Goal: Information Seeking & Learning: Find specific page/section

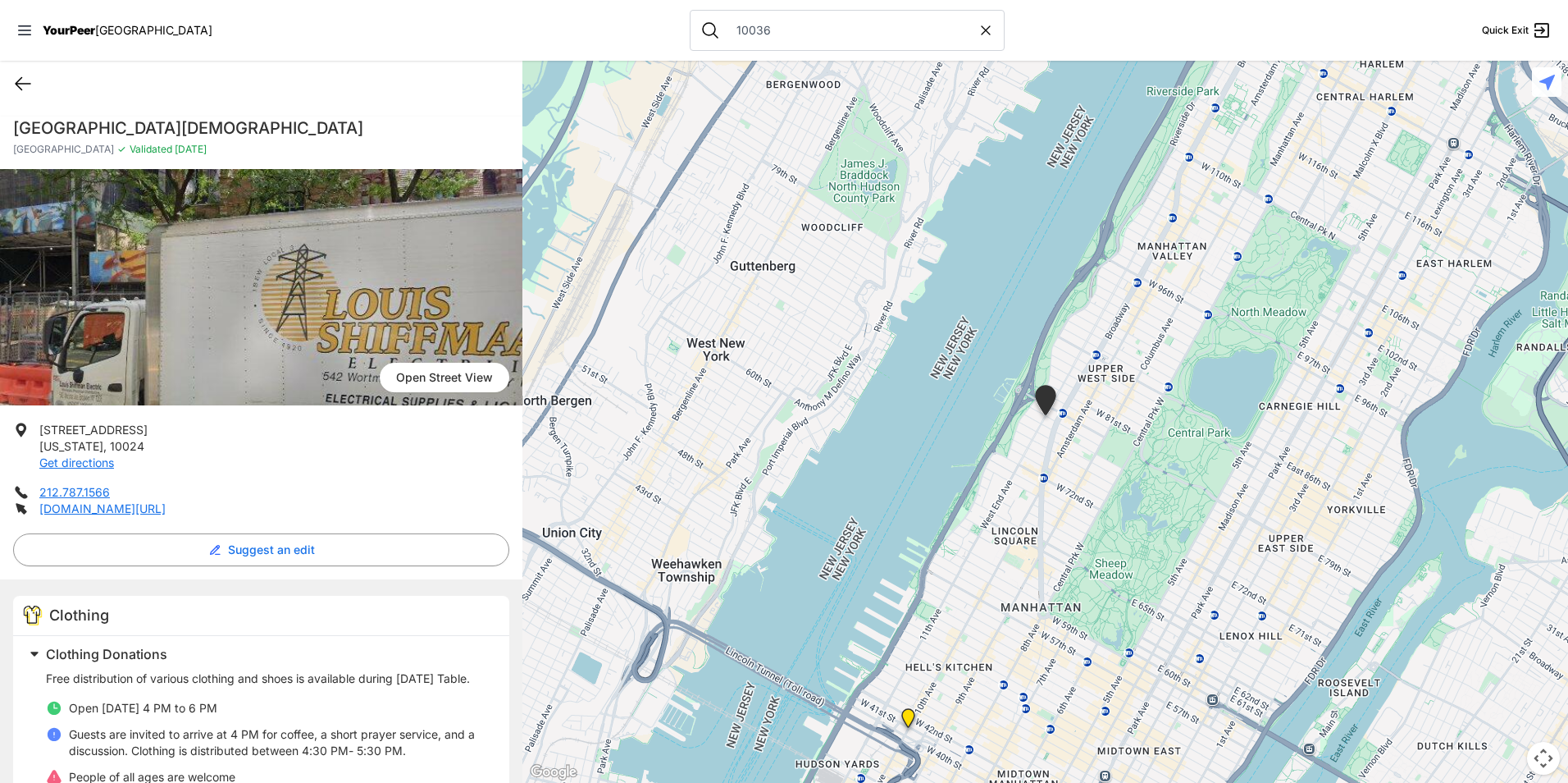
click at [21, 86] on icon at bounding box center [23, 84] width 19 height 19
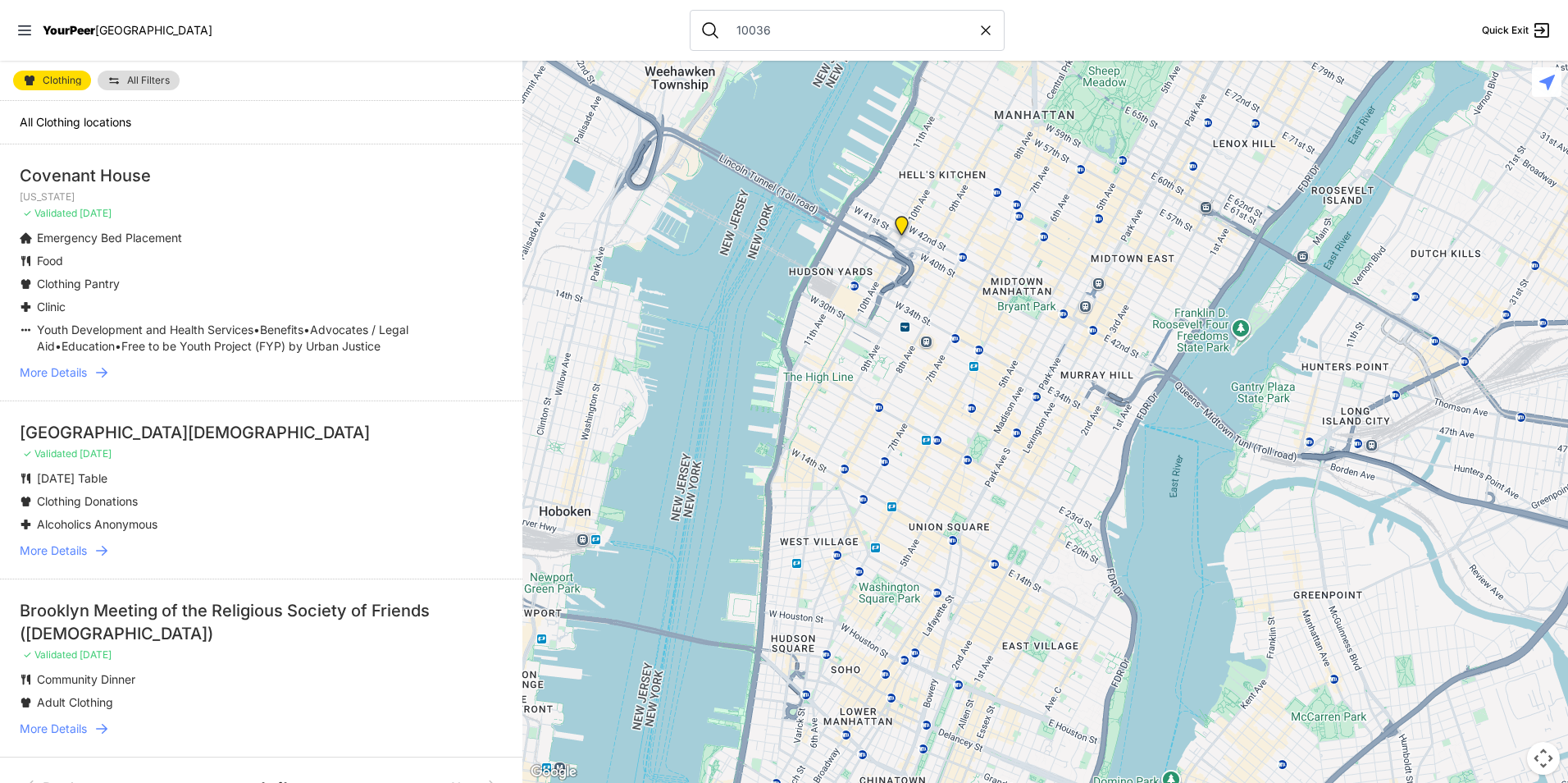
click at [897, 222] on img "New York" at bounding box center [901, 229] width 34 height 39
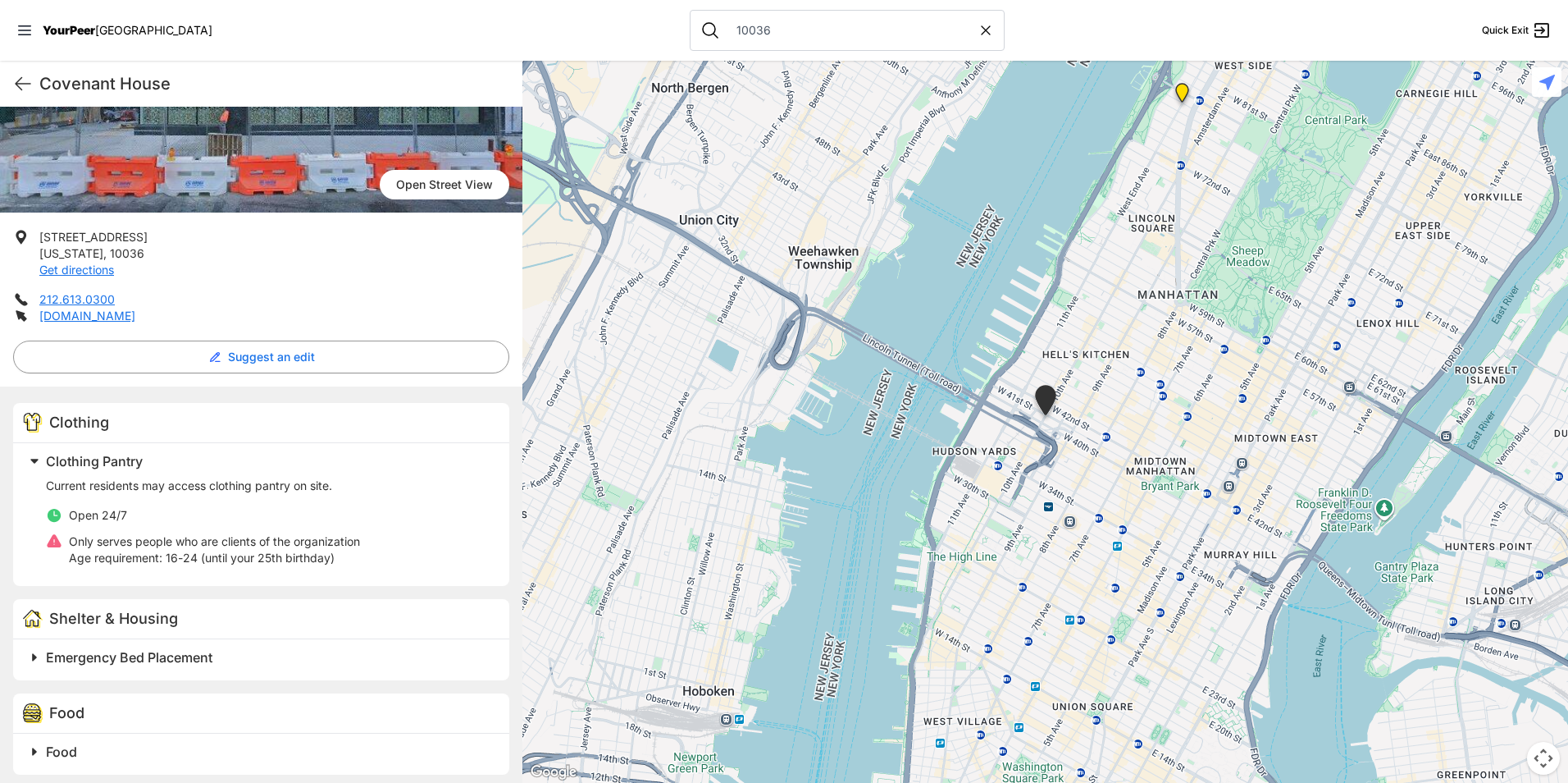
scroll to position [246, 0]
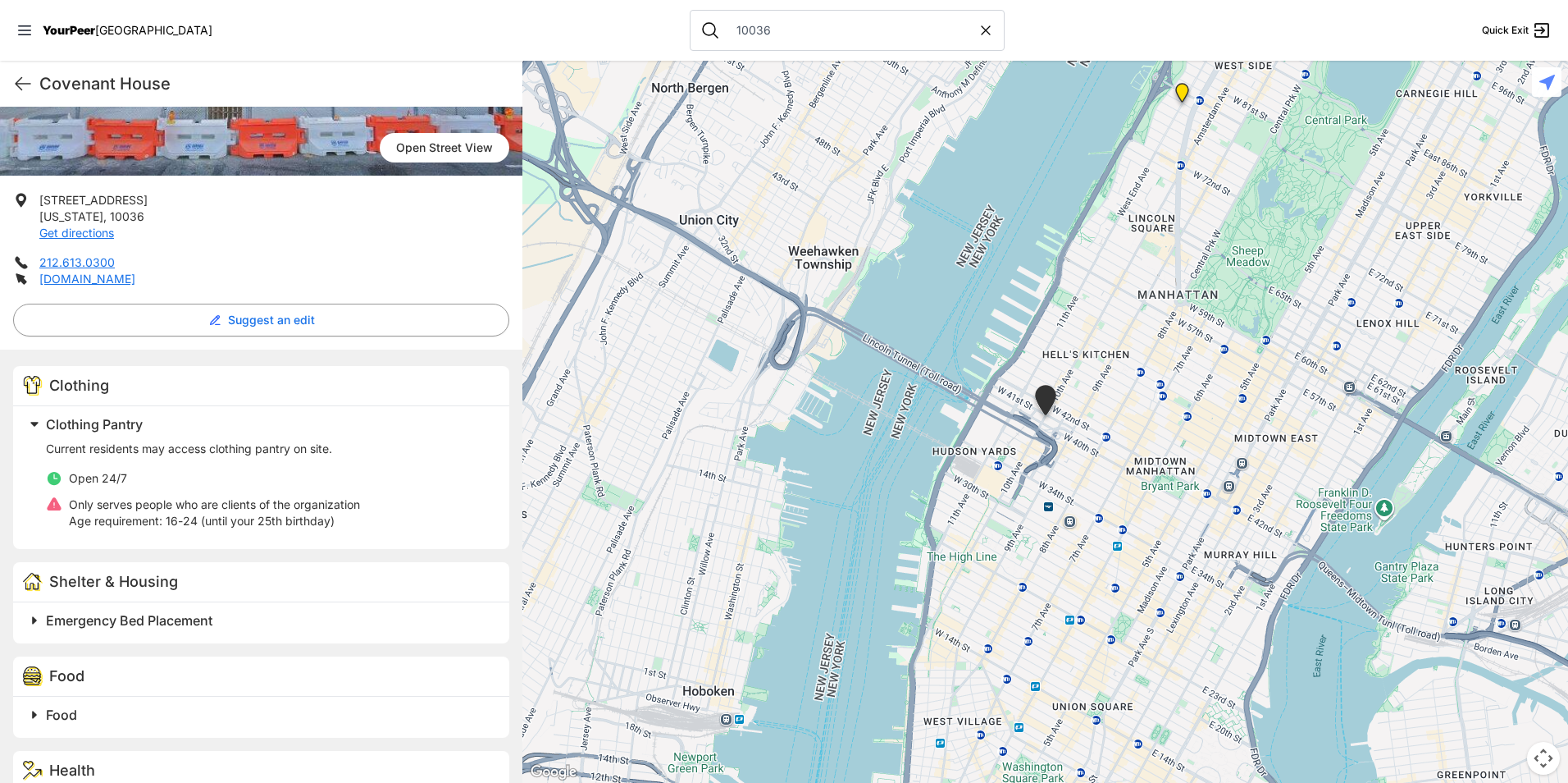
click at [12, 87] on div "Covenant House Quick Exit" at bounding box center [261, 84] width 522 height 46
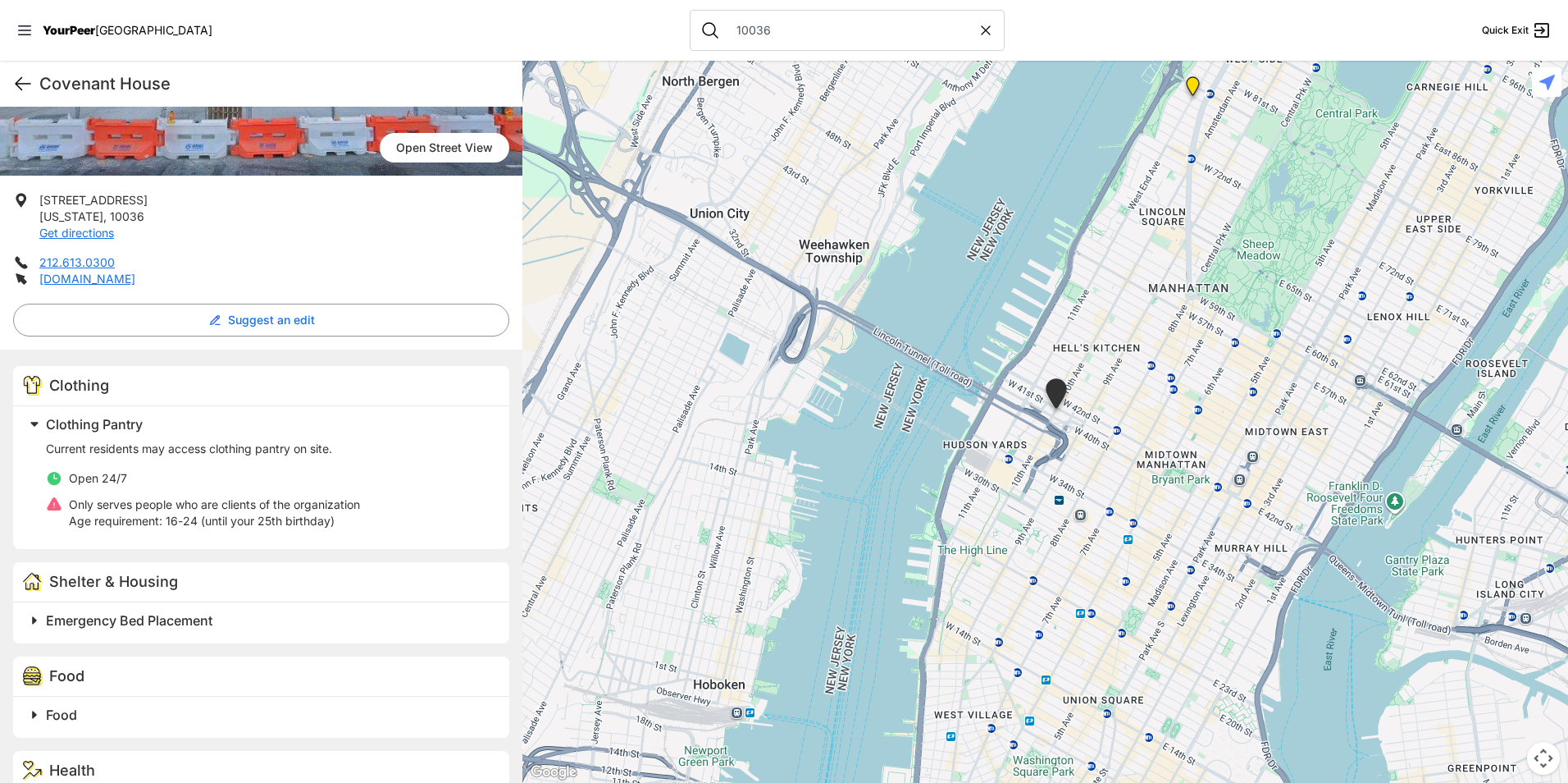
click at [31, 80] on icon at bounding box center [23, 84] width 19 height 19
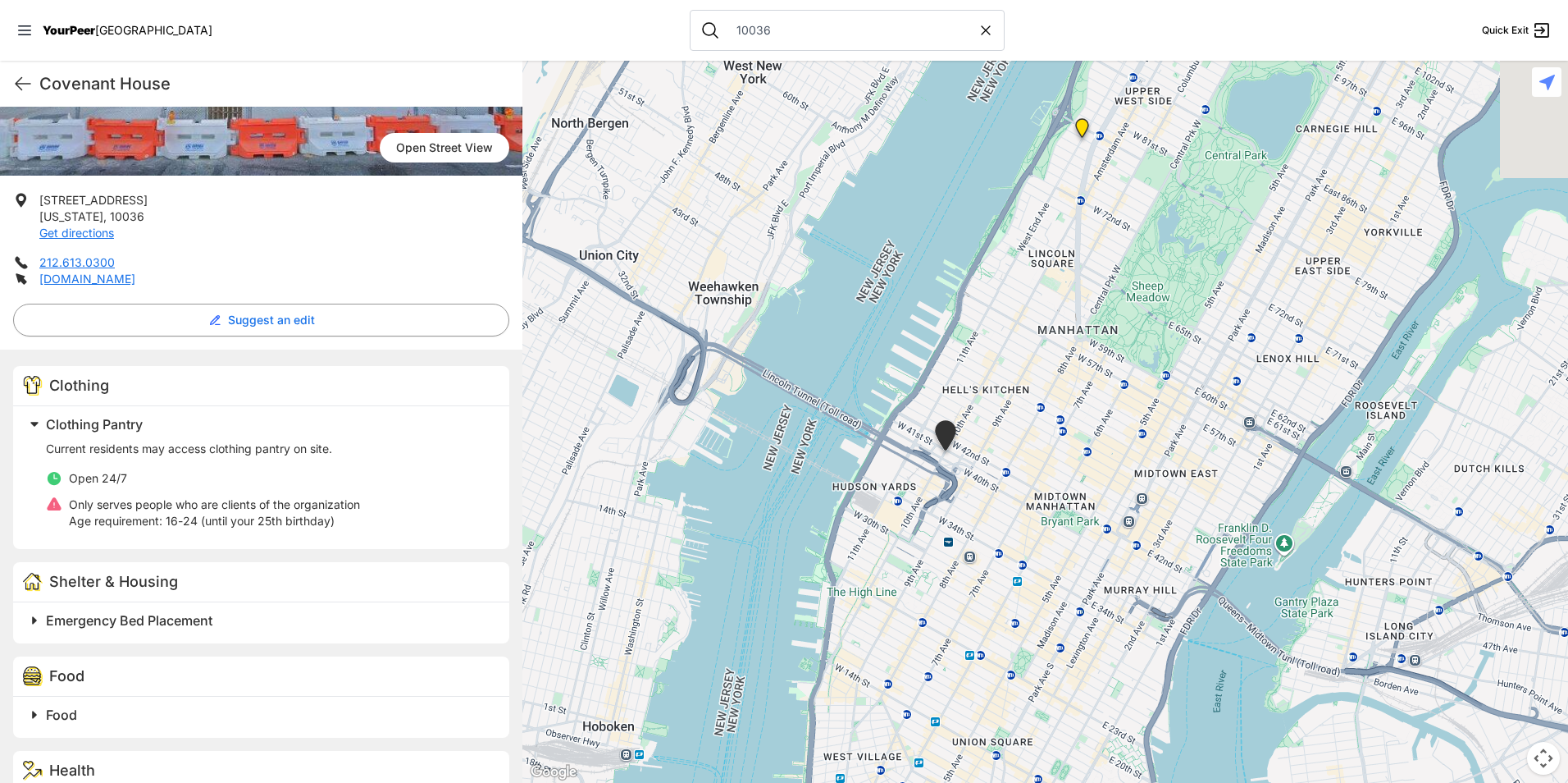
drag, startPoint x: 1138, startPoint y: 400, endPoint x: 926, endPoint y: 456, distance: 219.3
click at [929, 454] on div at bounding box center [1045, 422] width 1046 height 722
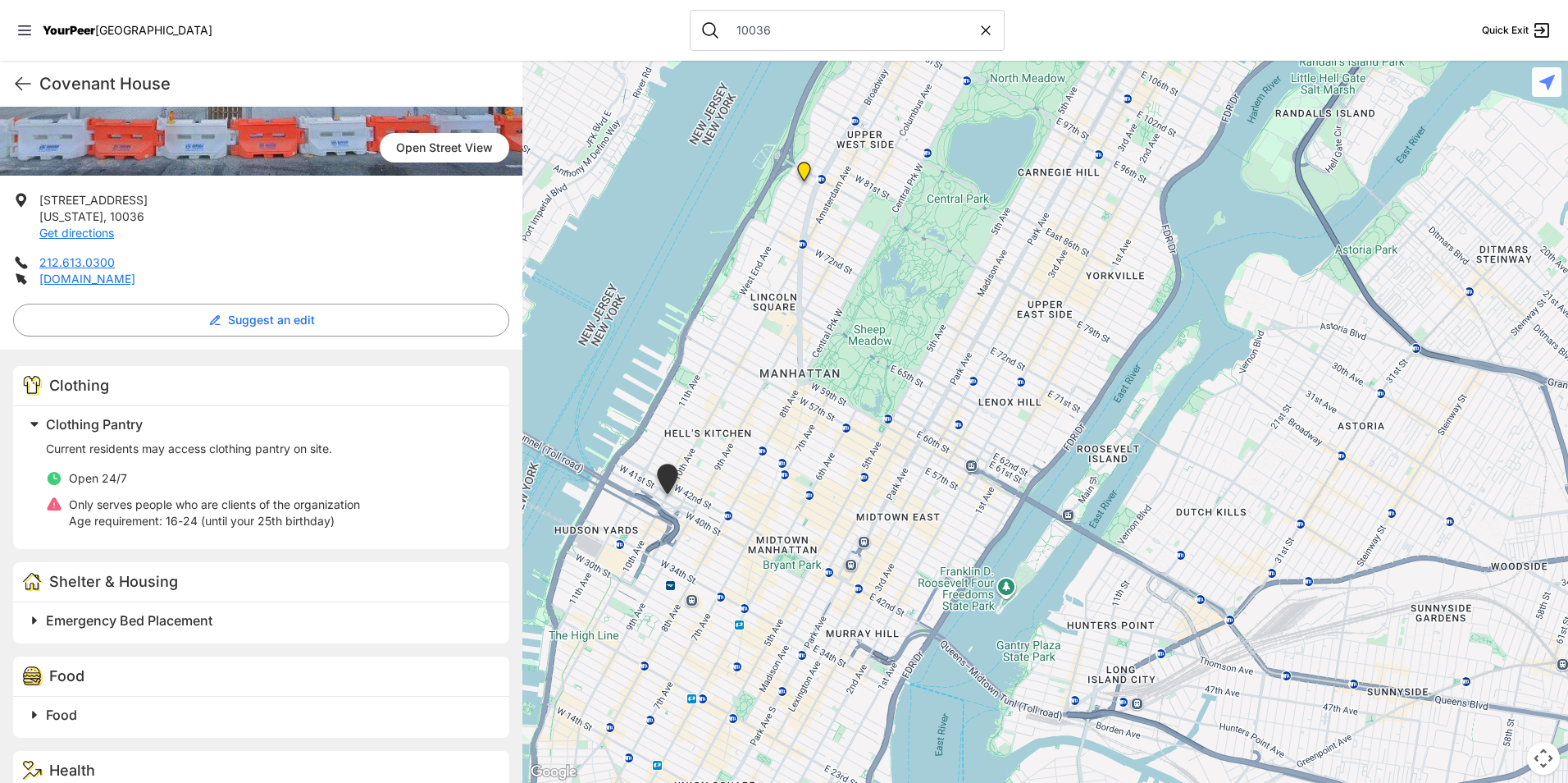
drag, startPoint x: 953, startPoint y: 289, endPoint x: 970, endPoint y: 302, distance: 21.4
click at [969, 302] on div at bounding box center [1045, 422] width 1046 height 722
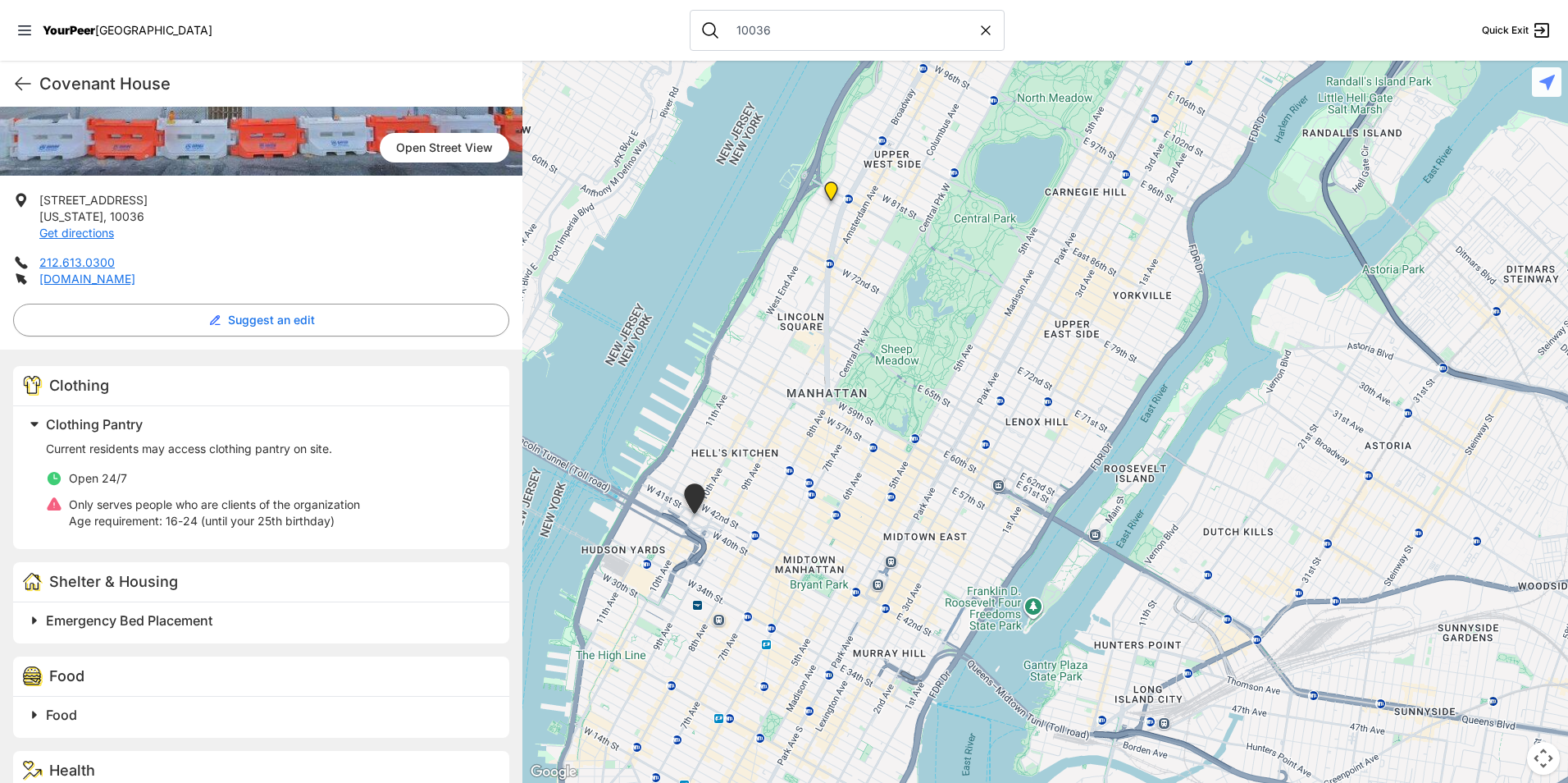
click at [829, 183] on img at bounding box center [831, 194] width 34 height 39
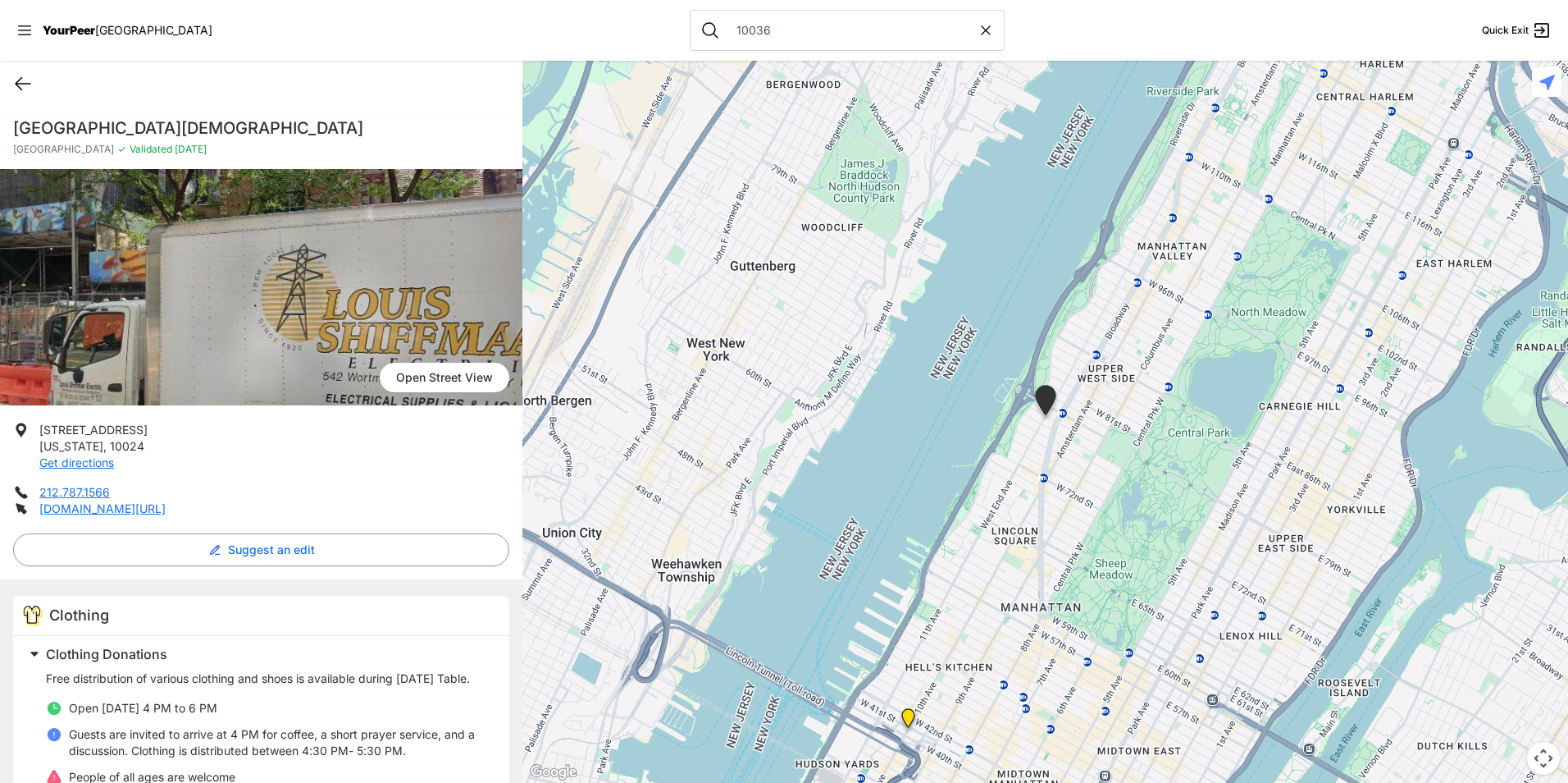
click at [19, 76] on icon at bounding box center [23, 84] width 19 height 19
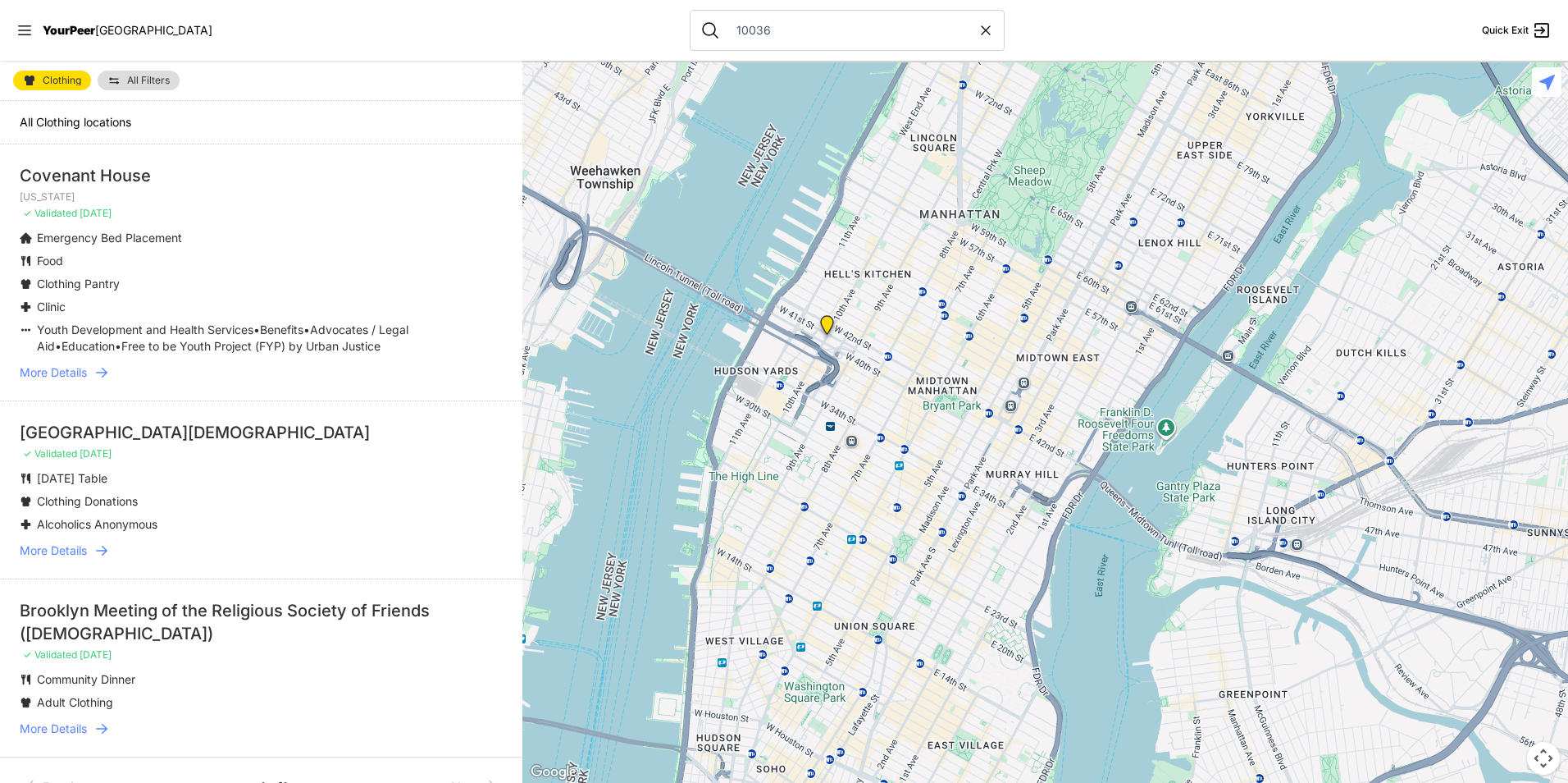
drag, startPoint x: 1013, startPoint y: 291, endPoint x: 753, endPoint y: 464, distance: 312.3
click at [757, 462] on div at bounding box center [1045, 422] width 1046 height 722
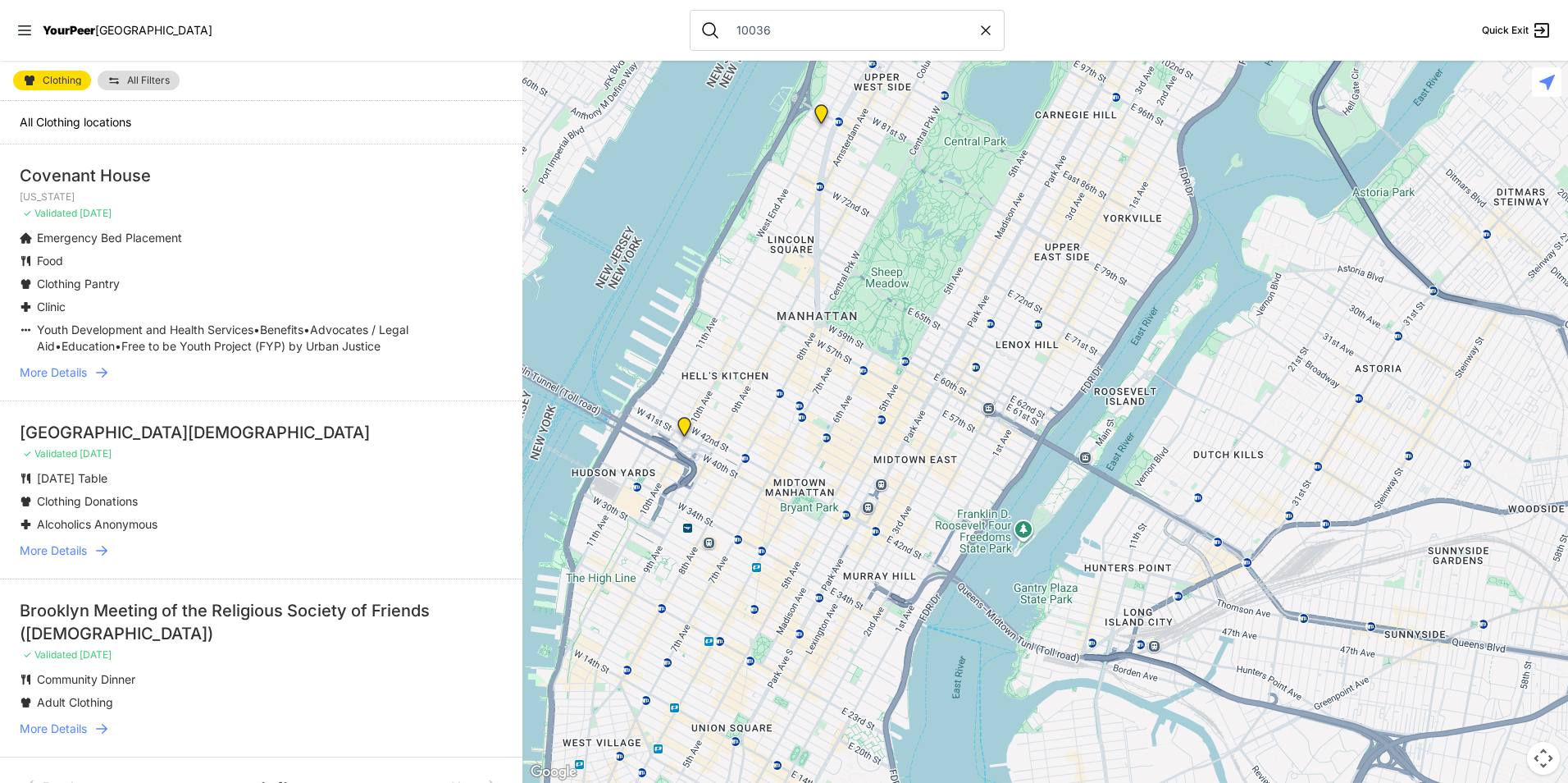
drag, startPoint x: 875, startPoint y: 377, endPoint x: 836, endPoint y: 413, distance: 53.1
click at [836, 413] on div at bounding box center [1045, 422] width 1046 height 722
click at [58, 74] on link "Clothing" at bounding box center [52, 80] width 78 height 19
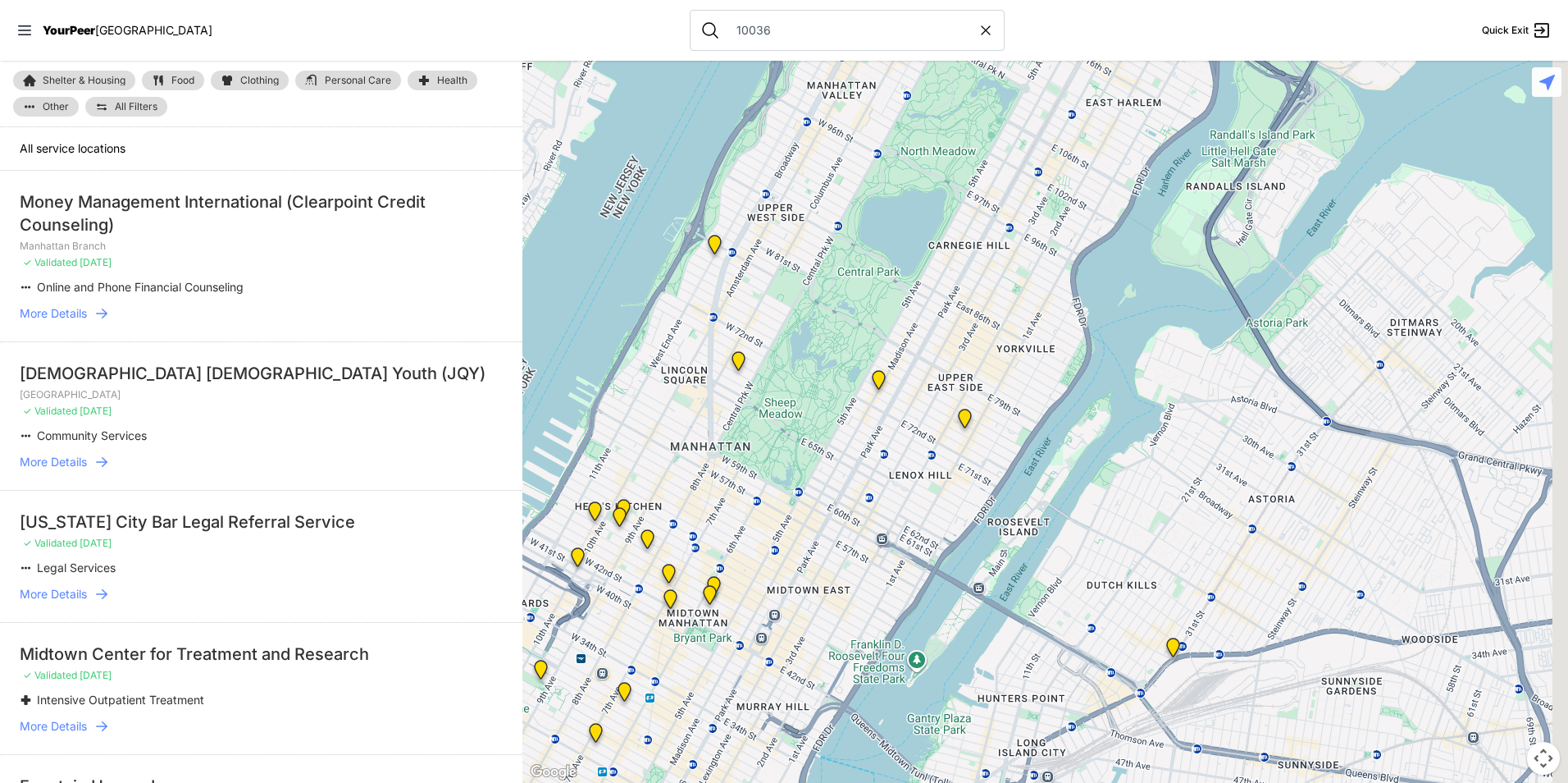
drag, startPoint x: 943, startPoint y: 396, endPoint x: 757, endPoint y: 190, distance: 277.5
click at [765, 190] on div at bounding box center [1045, 422] width 1046 height 722
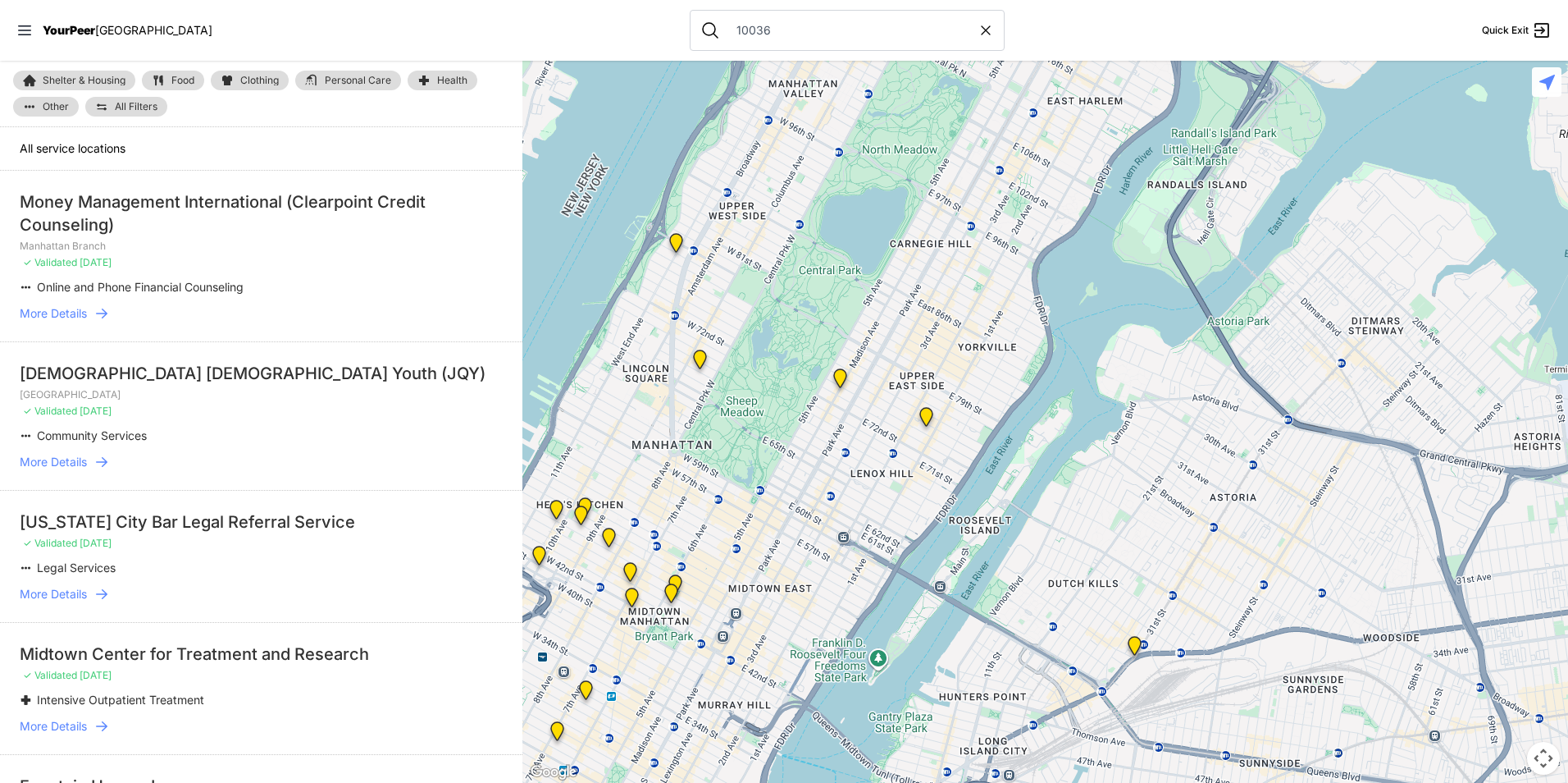
click at [236, 82] on link "Clothing" at bounding box center [249, 80] width 78 height 19
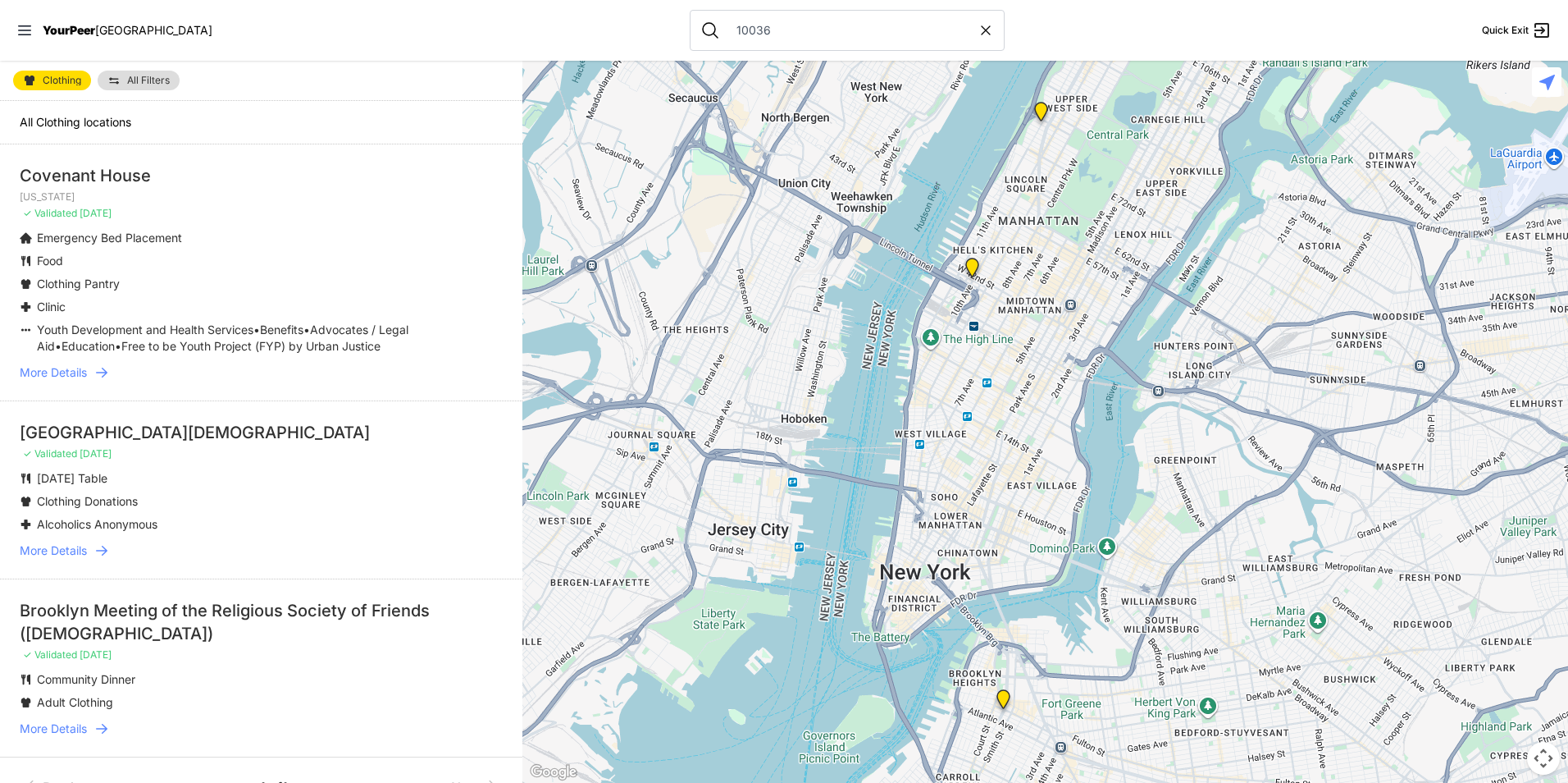
click at [45, 73] on link "Clothing" at bounding box center [52, 80] width 78 height 19
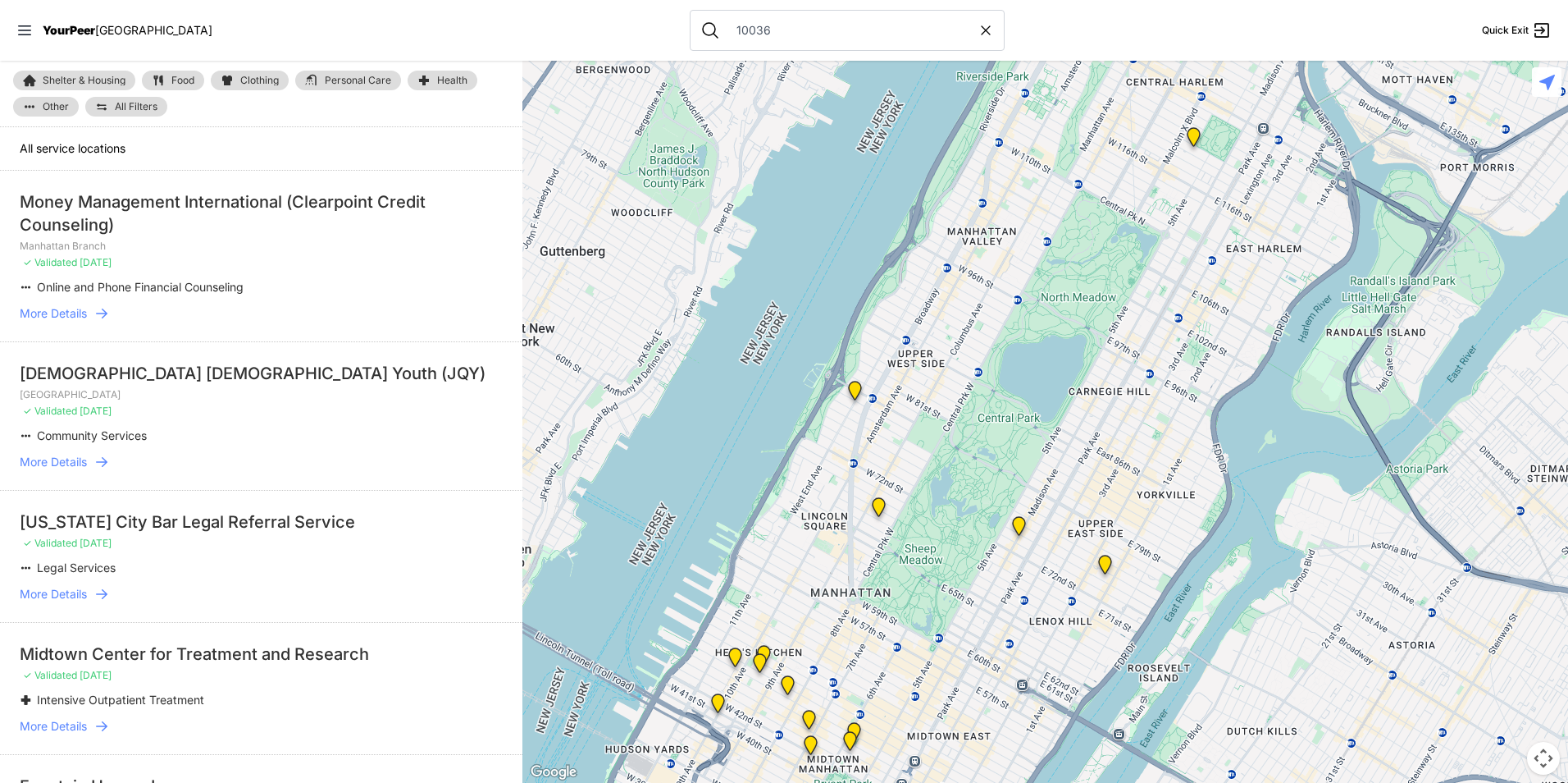
drag, startPoint x: 1091, startPoint y: 413, endPoint x: 984, endPoint y: 183, distance: 253.7
click at [984, 183] on div at bounding box center [1045, 422] width 1046 height 722
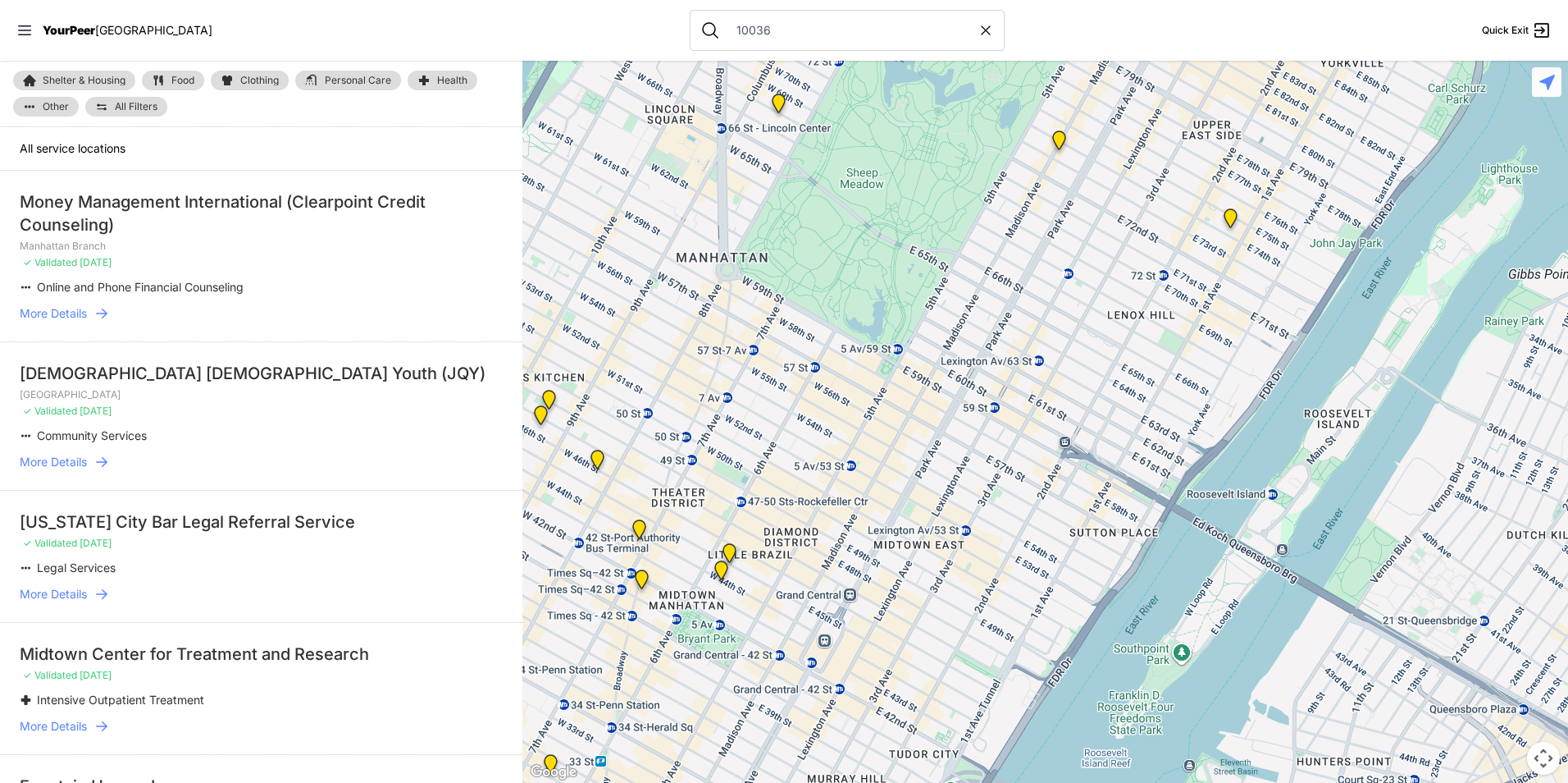
drag, startPoint x: 802, startPoint y: 553, endPoint x: 883, endPoint y: 466, distance: 118.9
click at [883, 466] on div at bounding box center [1045, 422] width 1046 height 722
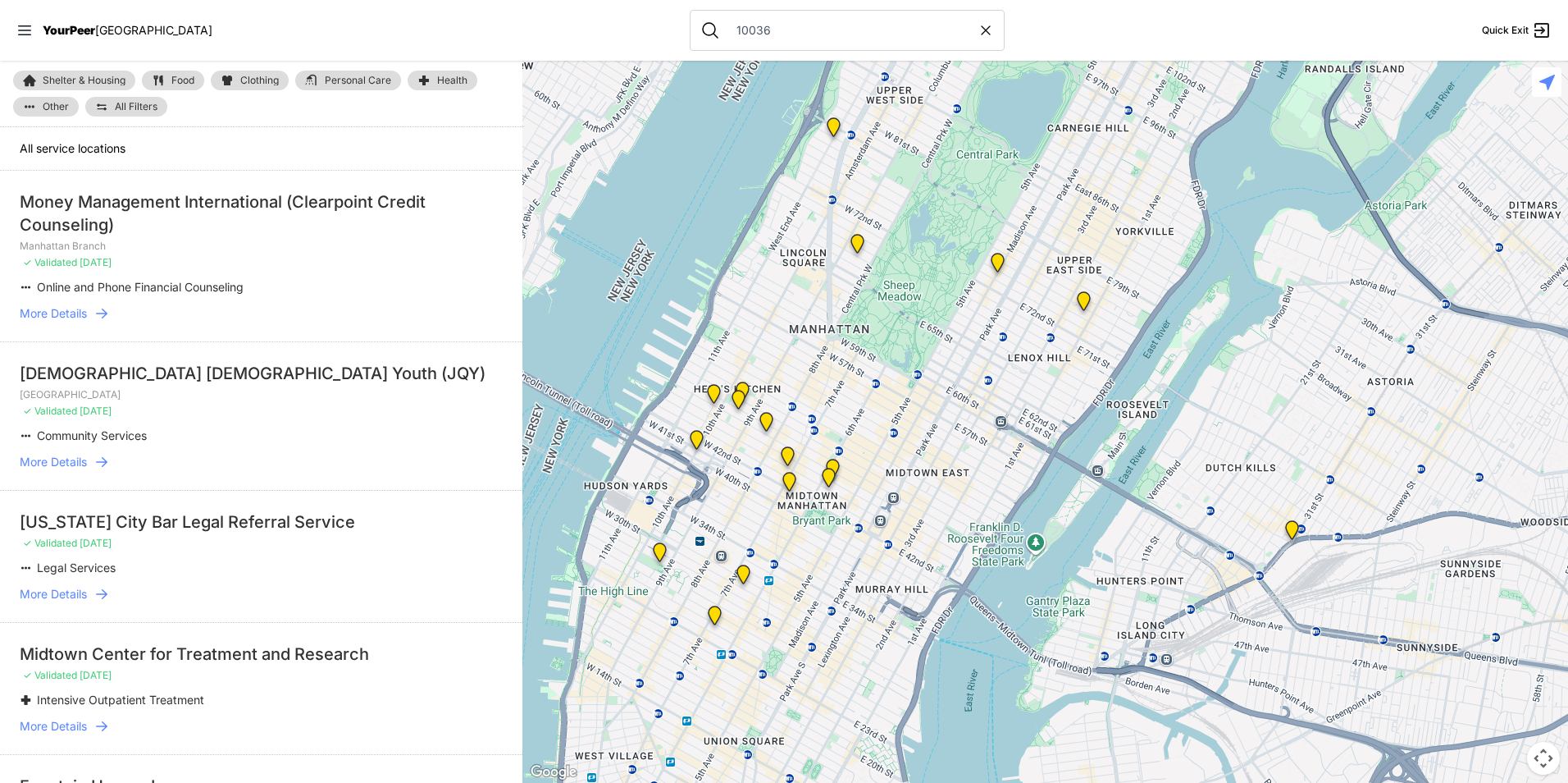
click at [180, 71] on link "Food" at bounding box center [173, 80] width 62 height 19
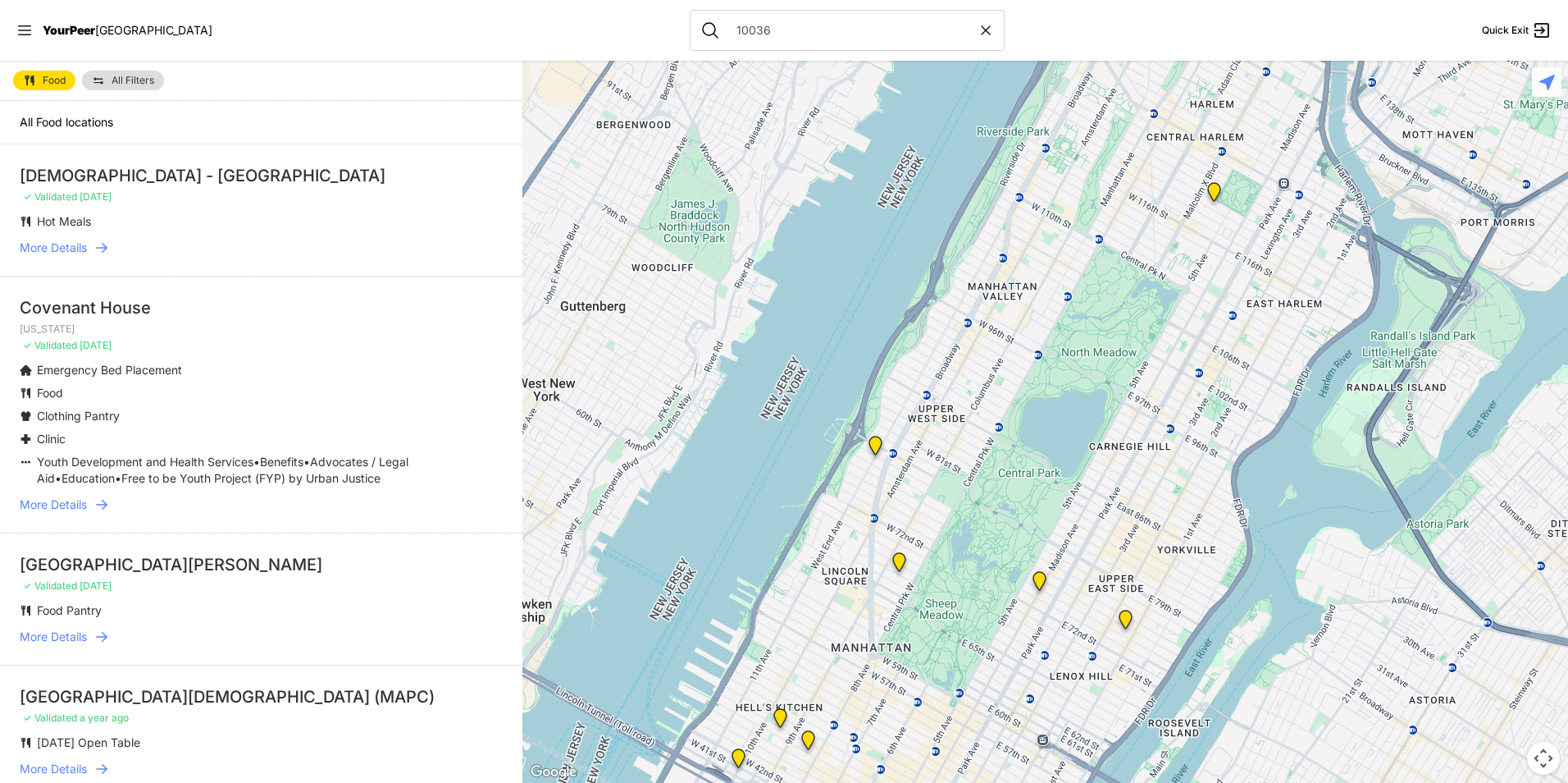
click at [129, 76] on span "All Filters" at bounding box center [133, 81] width 42 height 10
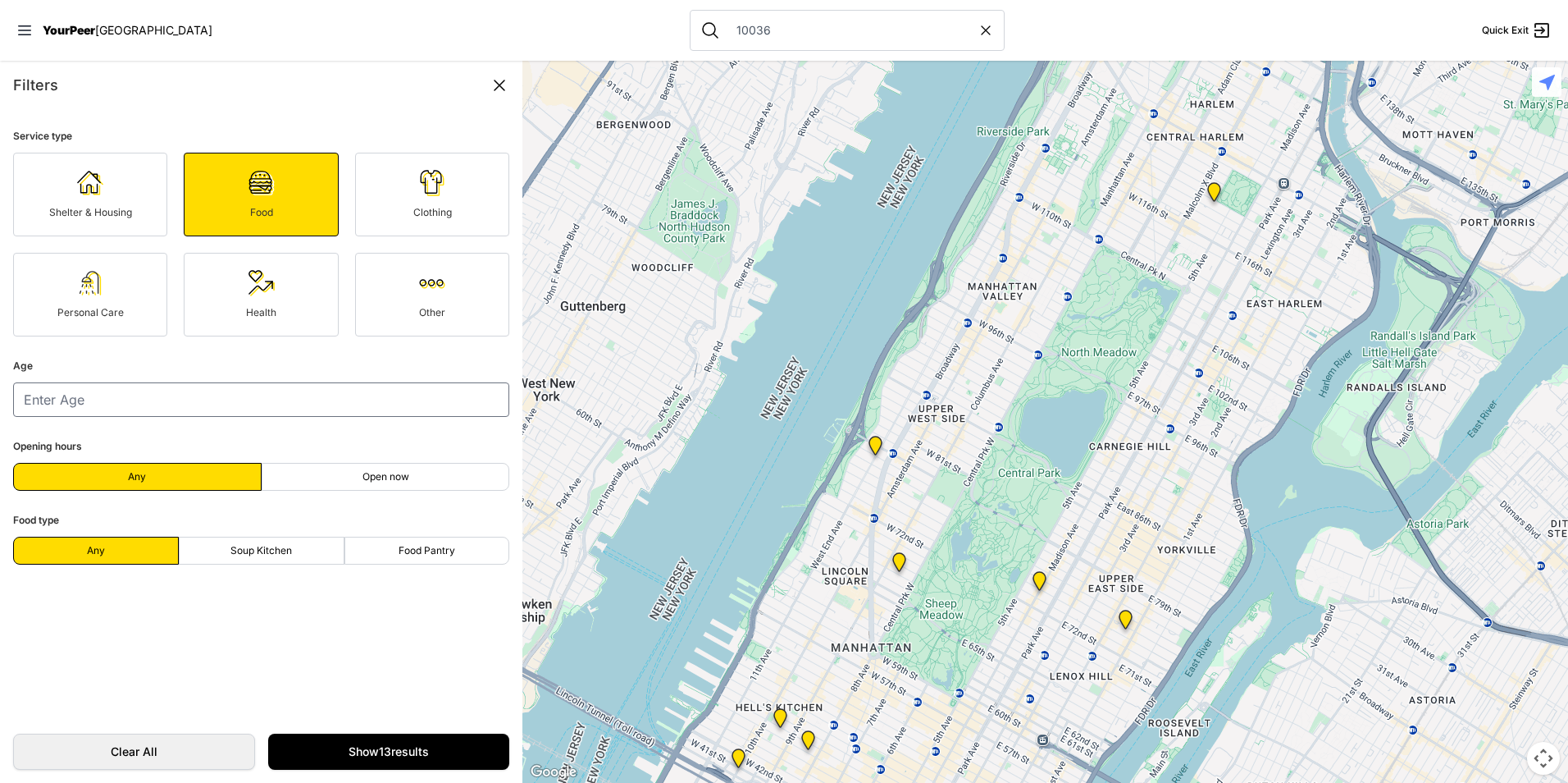
click at [307, 553] on label "Soup Kitchen" at bounding box center [261, 551] width 166 height 28
click at [261, 551] on input "Soup Kitchen" at bounding box center [261, 551] width 1 height 1
radio input "true"
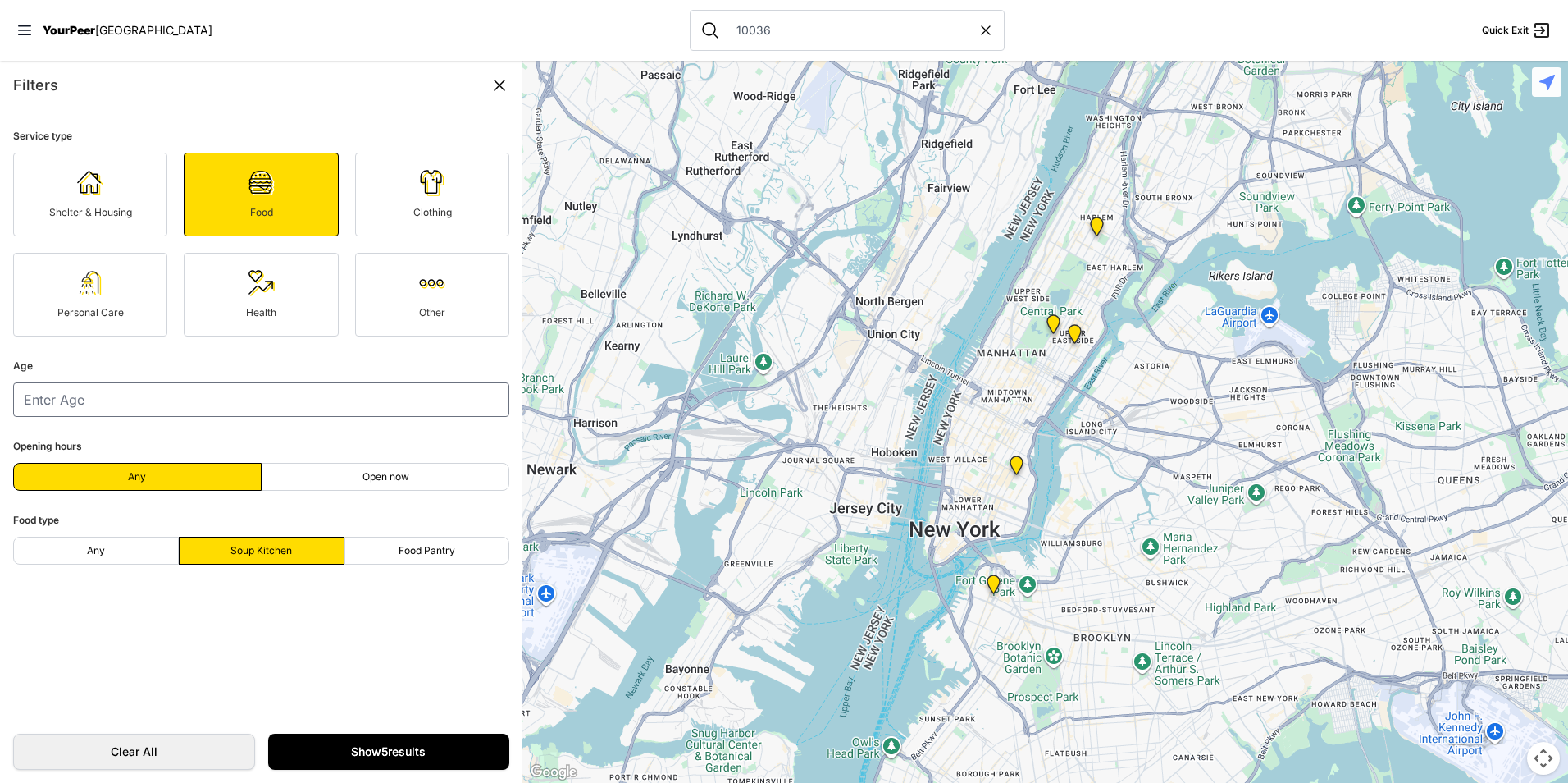
click at [381, 745] on link "Show 5 results" at bounding box center [389, 751] width 242 height 37
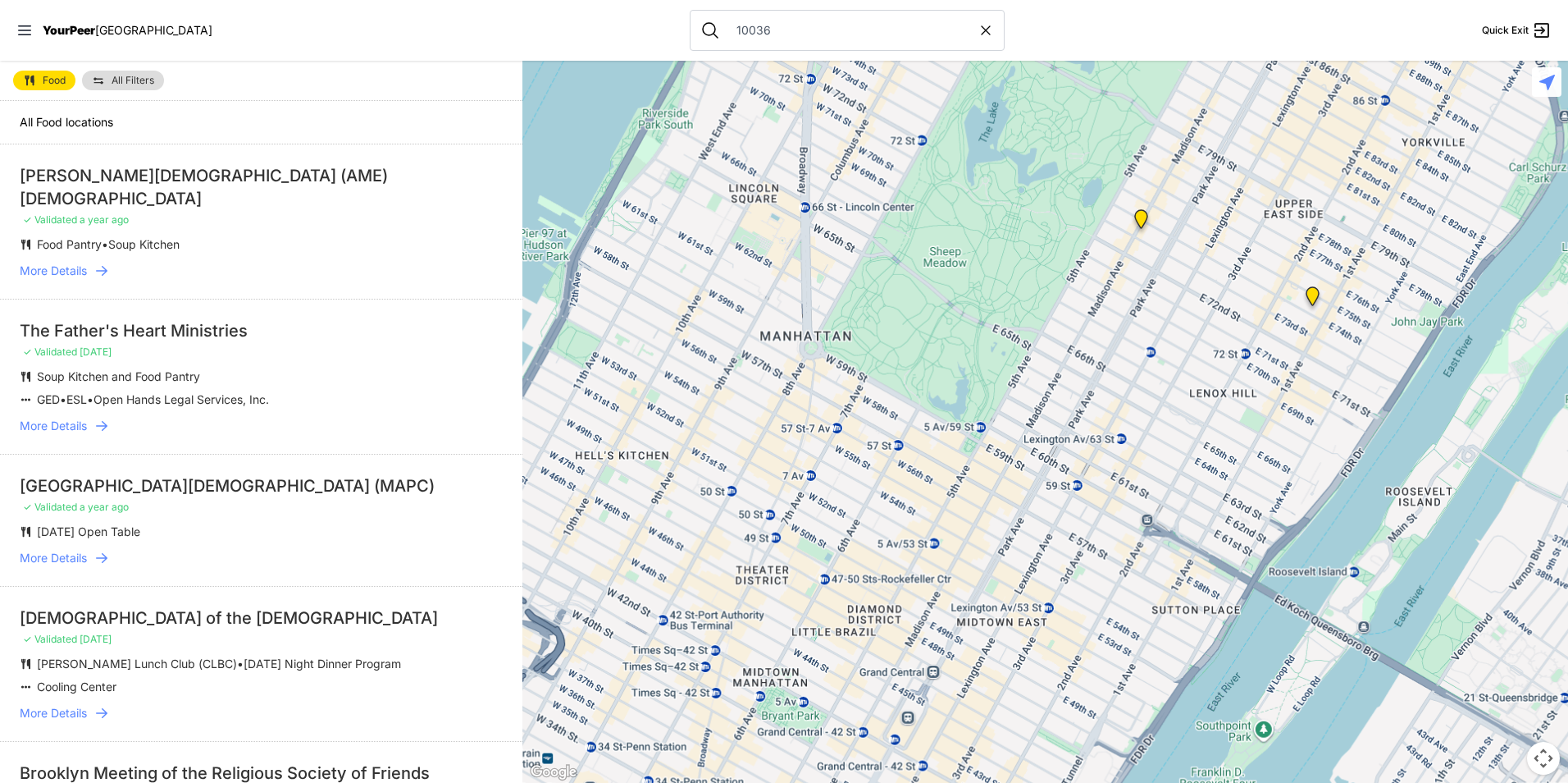
drag, startPoint x: 1098, startPoint y: 409, endPoint x: 1075, endPoint y: 405, distance: 23.3
click at [1075, 405] on div at bounding box center [1045, 422] width 1046 height 722
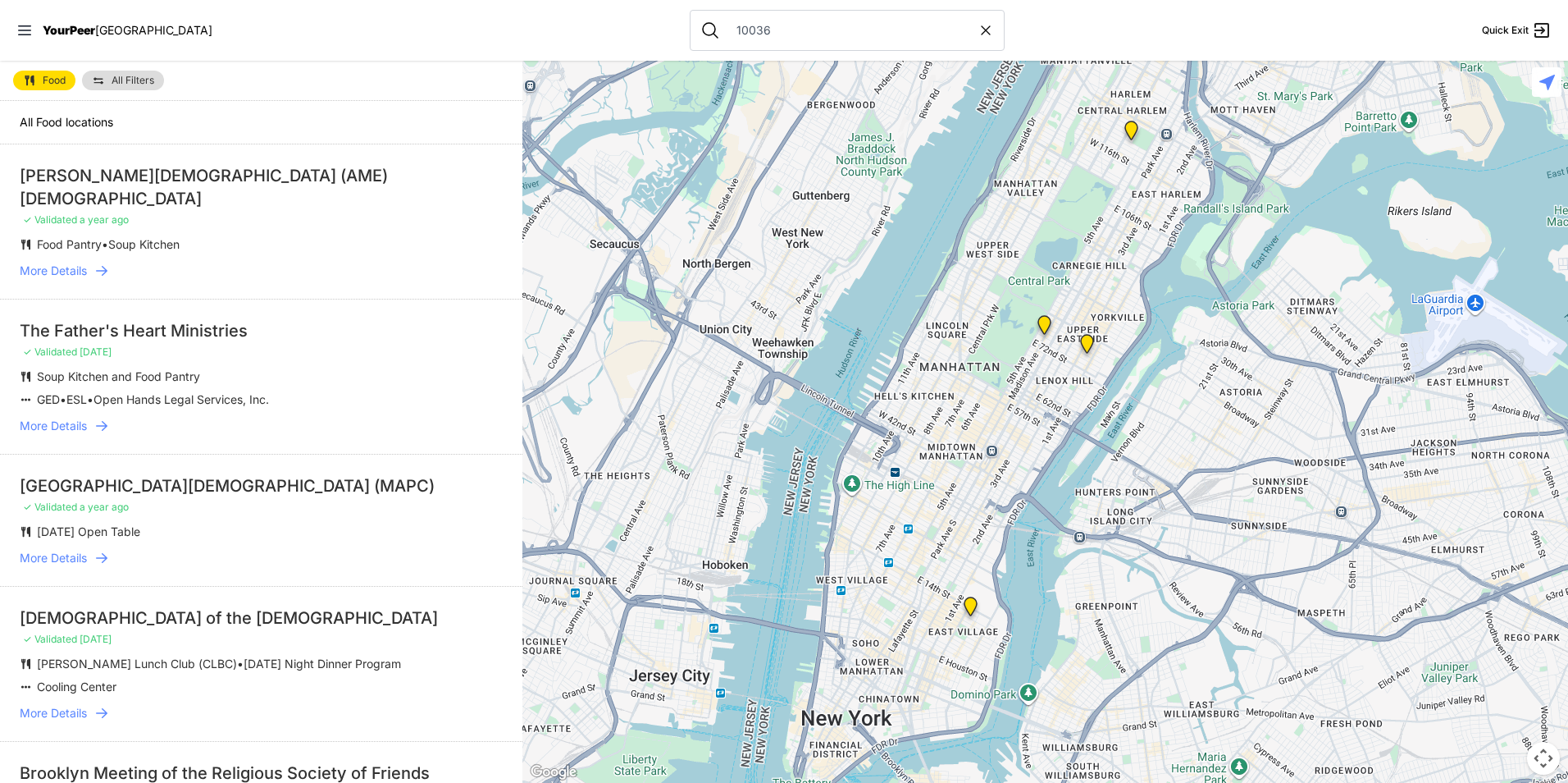
drag, startPoint x: 1034, startPoint y: 500, endPoint x: 977, endPoint y: 475, distance: 62.2
click at [977, 475] on div at bounding box center [1045, 422] width 1046 height 722
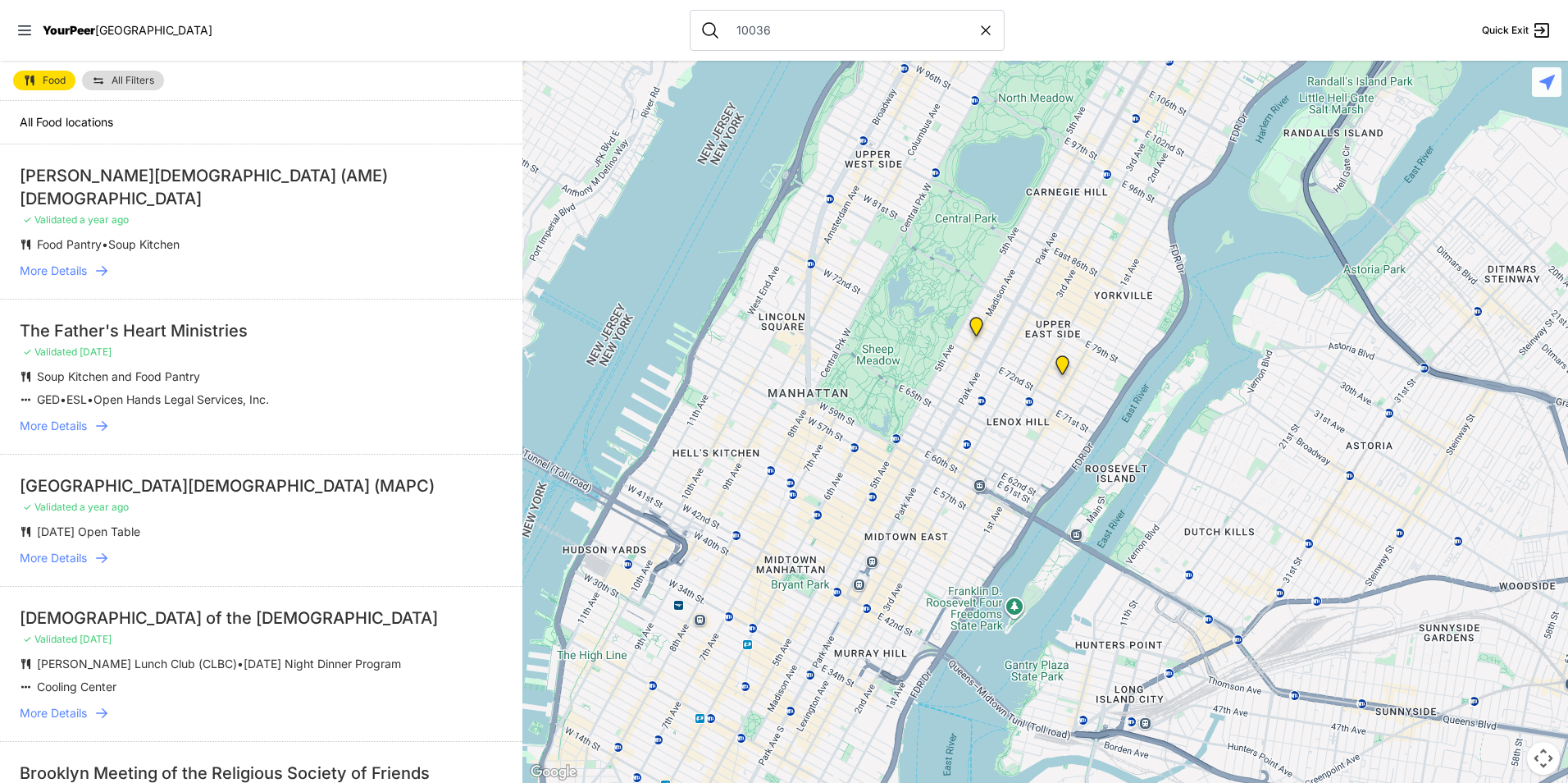
drag, startPoint x: 1052, startPoint y: 377, endPoint x: 1000, endPoint y: 377, distance: 52.0
click at [1000, 377] on div at bounding box center [1045, 422] width 1046 height 722
click at [52, 77] on span "Food" at bounding box center [54, 81] width 23 height 10
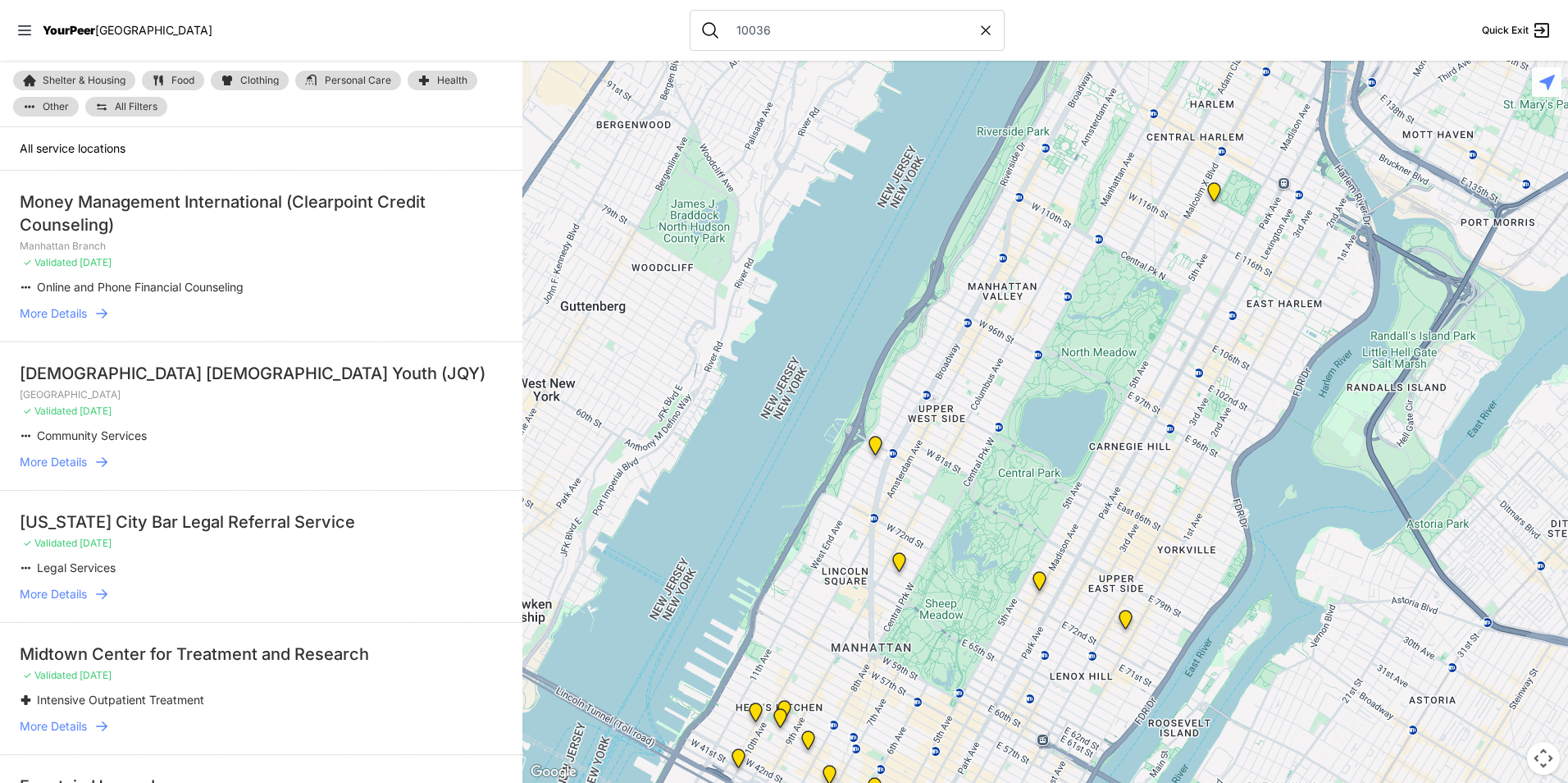
click at [247, 78] on span "Clothing" at bounding box center [259, 81] width 38 height 10
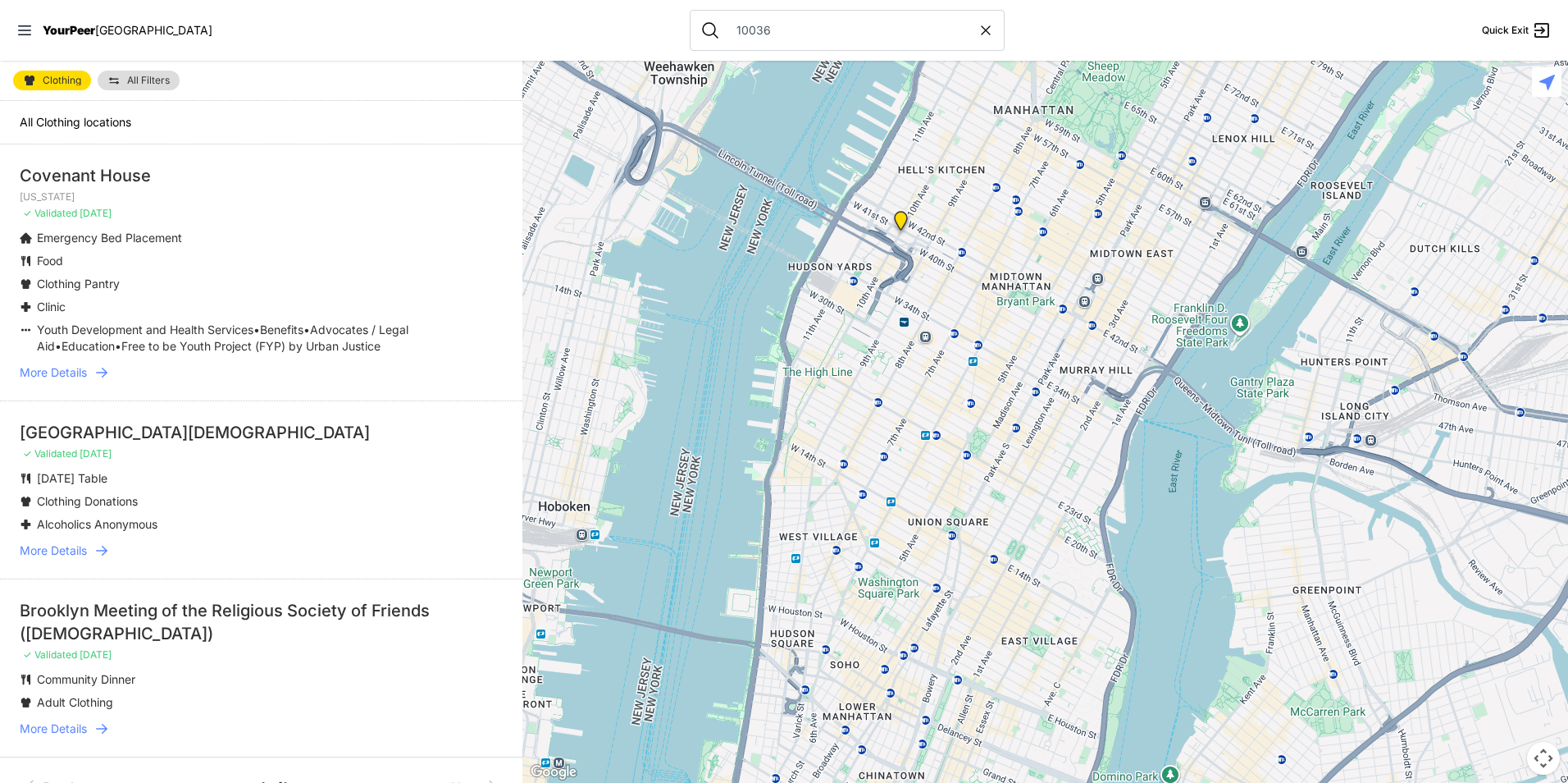
drag, startPoint x: 1049, startPoint y: 229, endPoint x: 978, endPoint y: 502, distance: 282.1
click at [978, 502] on div at bounding box center [1045, 422] width 1046 height 722
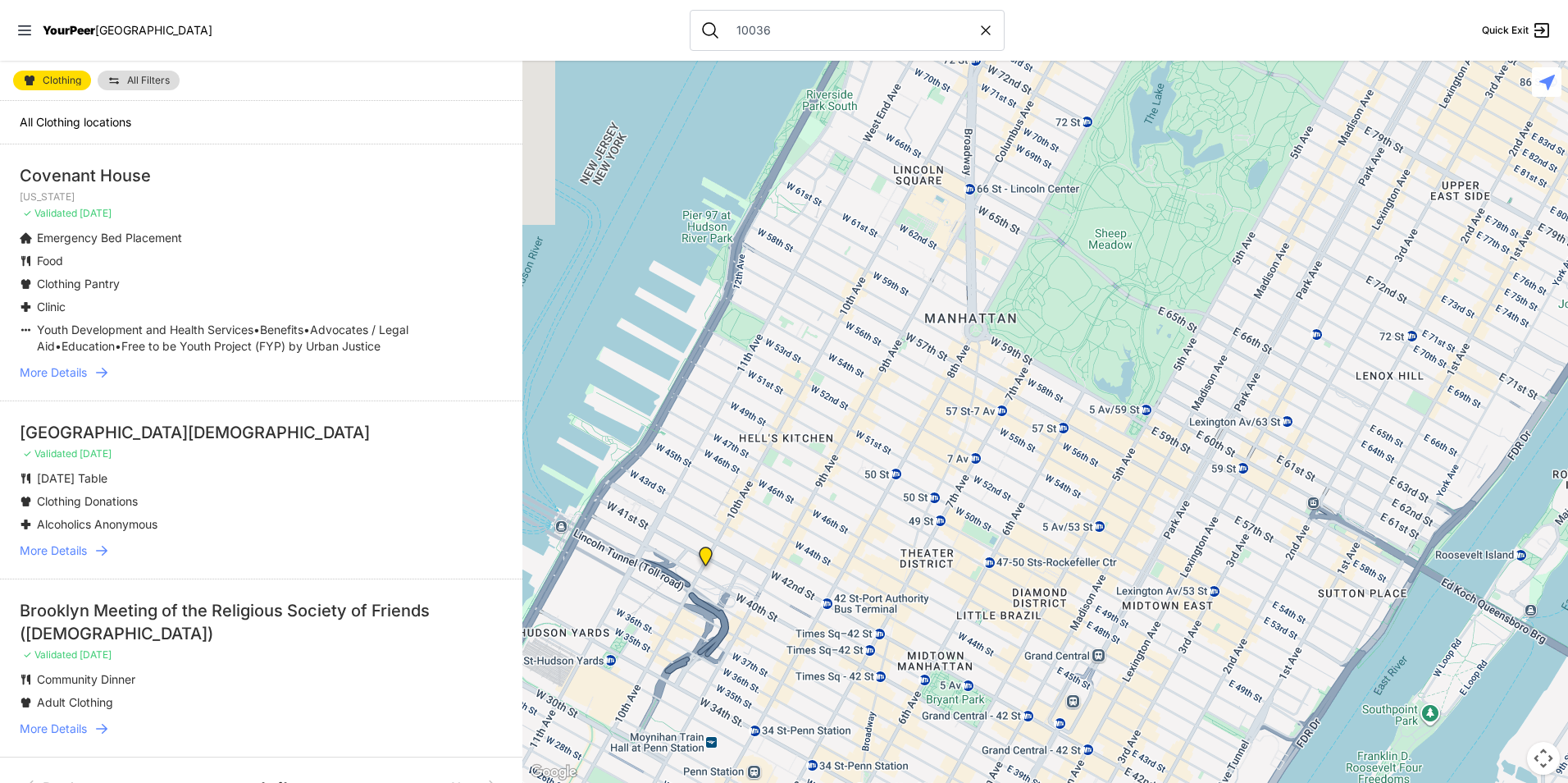
drag, startPoint x: 752, startPoint y: 587, endPoint x: 847, endPoint y: 492, distance: 134.4
click at [849, 492] on div at bounding box center [1045, 422] width 1046 height 722
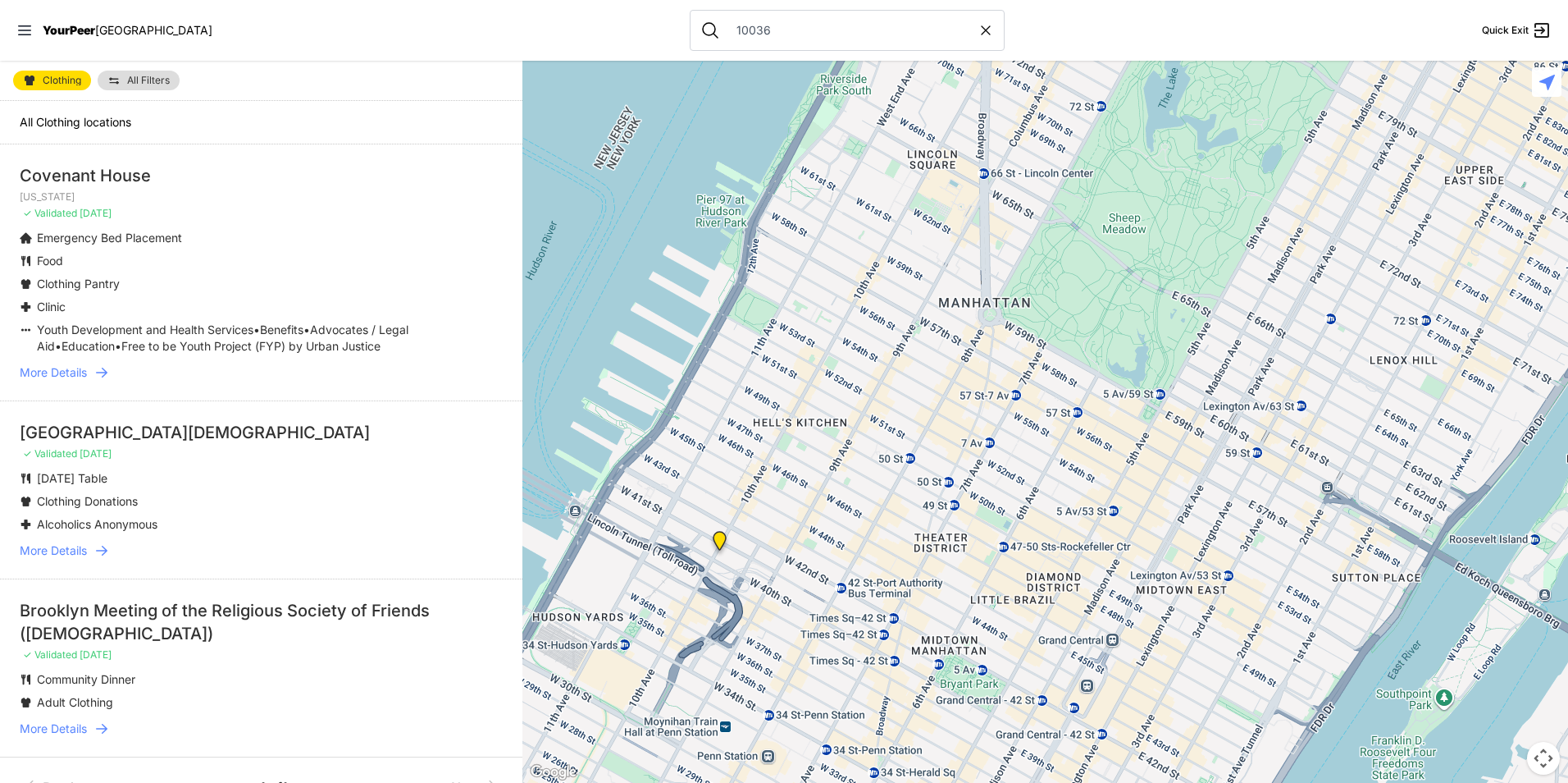
click at [720, 535] on img "New York" at bounding box center [719, 544] width 34 height 39
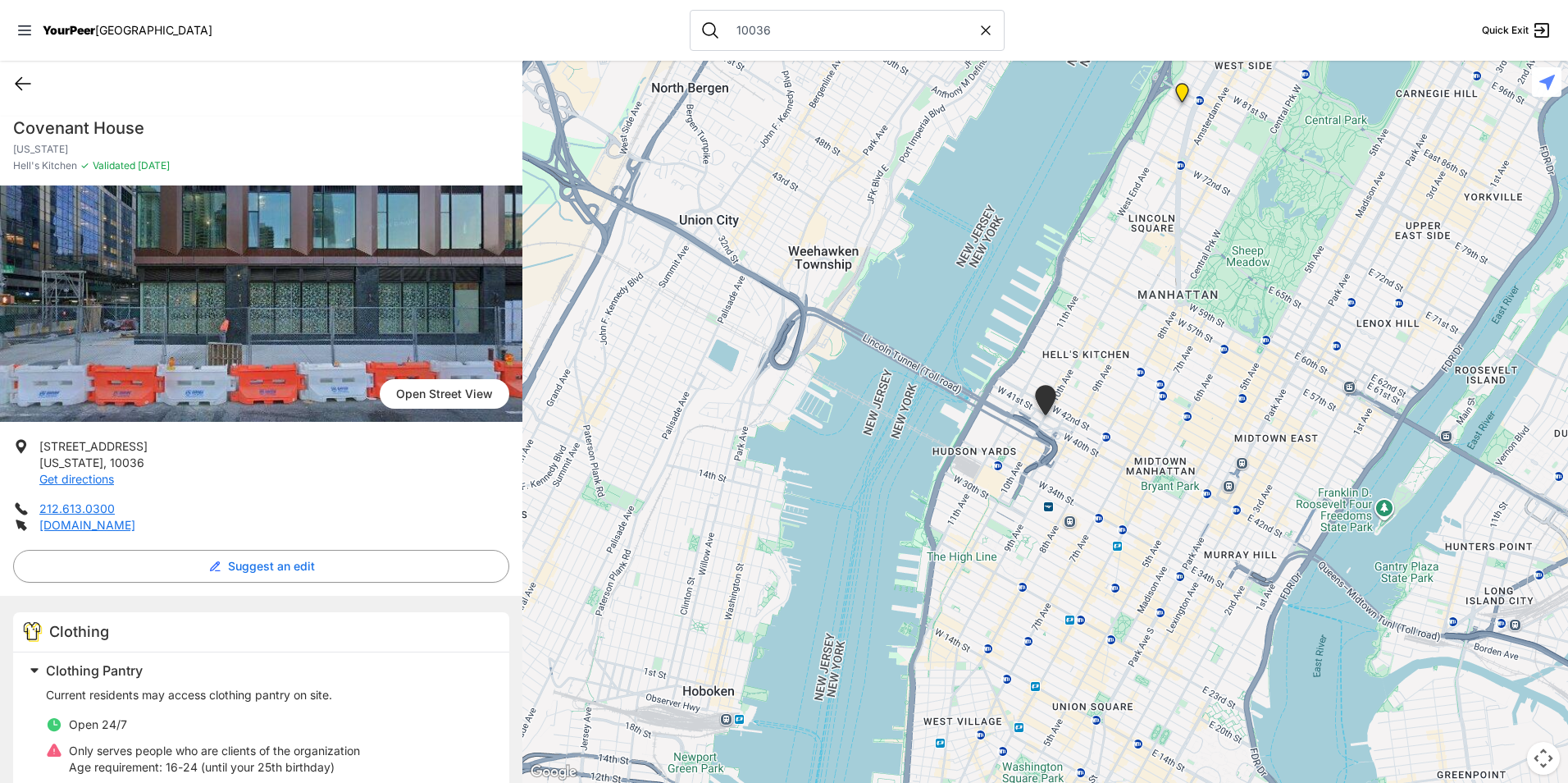
click at [15, 83] on icon at bounding box center [22, 84] width 14 height 12
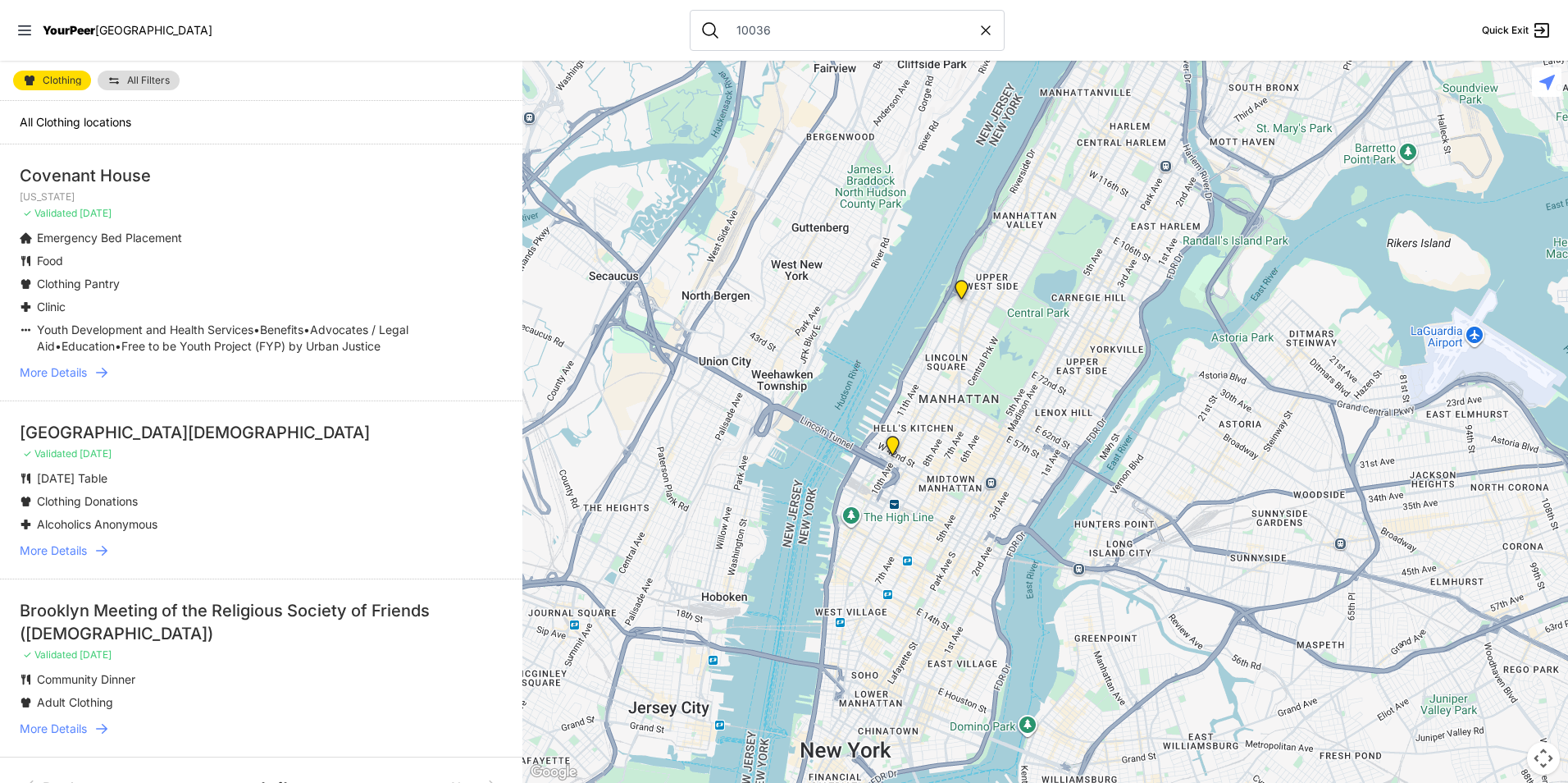
drag, startPoint x: 1031, startPoint y: 437, endPoint x: 975, endPoint y: 548, distance: 124.3
click at [975, 548] on div at bounding box center [1045, 422] width 1046 height 722
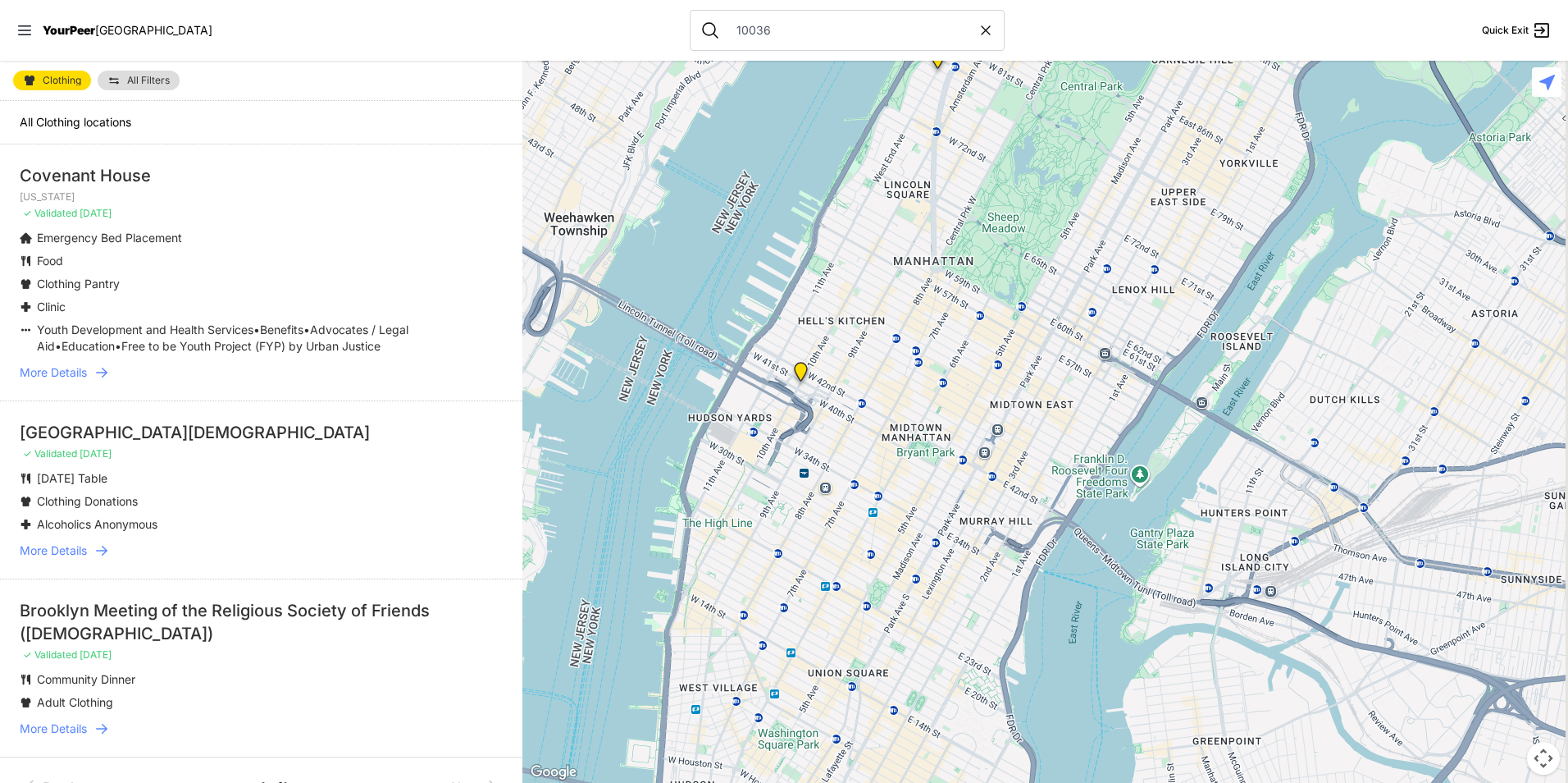
drag, startPoint x: 905, startPoint y: 405, endPoint x: 871, endPoint y: 366, distance: 51.7
click at [871, 366] on div at bounding box center [1045, 422] width 1046 height 722
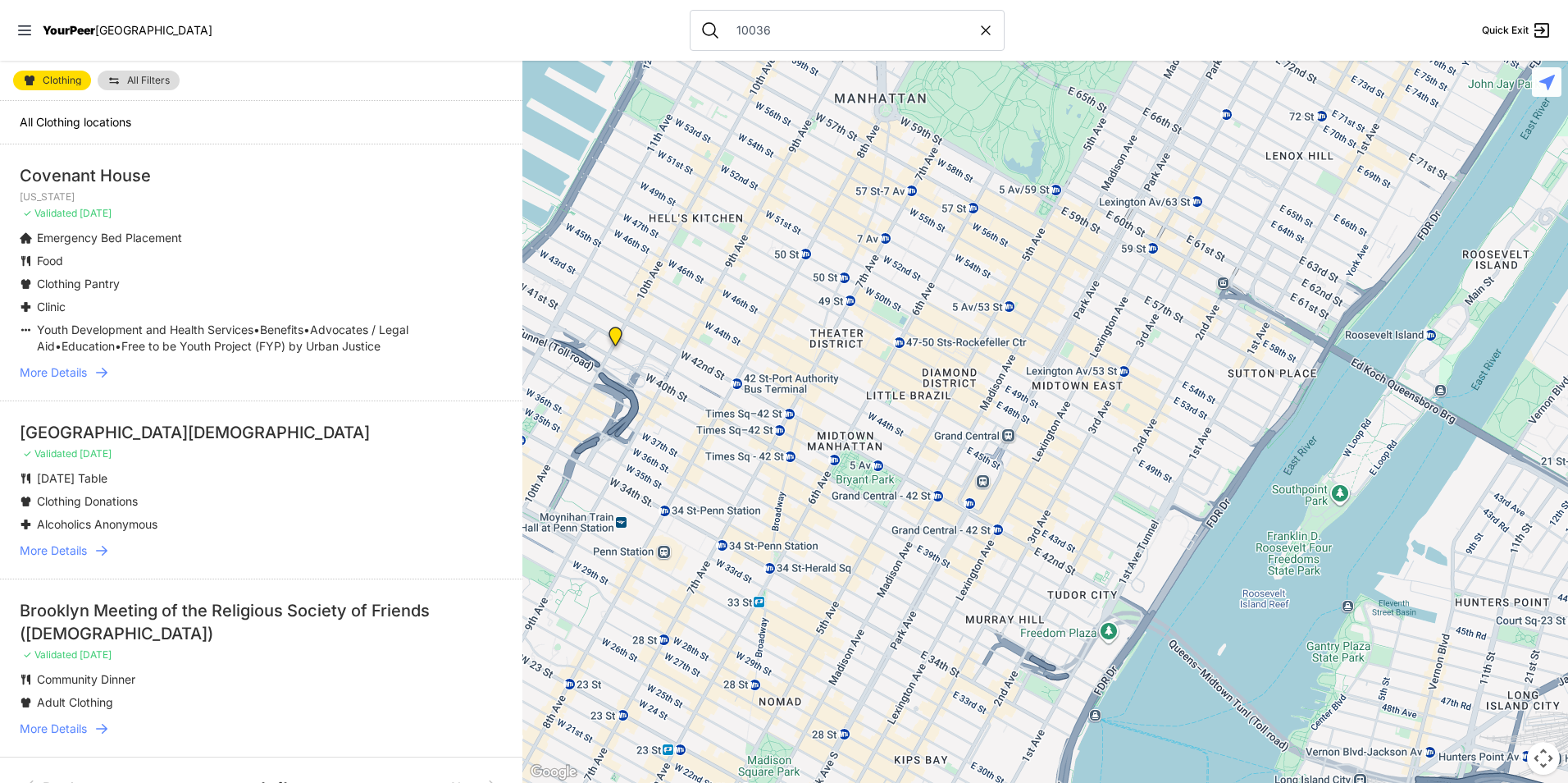
drag, startPoint x: 747, startPoint y: 303, endPoint x: 825, endPoint y: 324, distance: 80.8
click at [825, 324] on div at bounding box center [1045, 422] width 1046 height 722
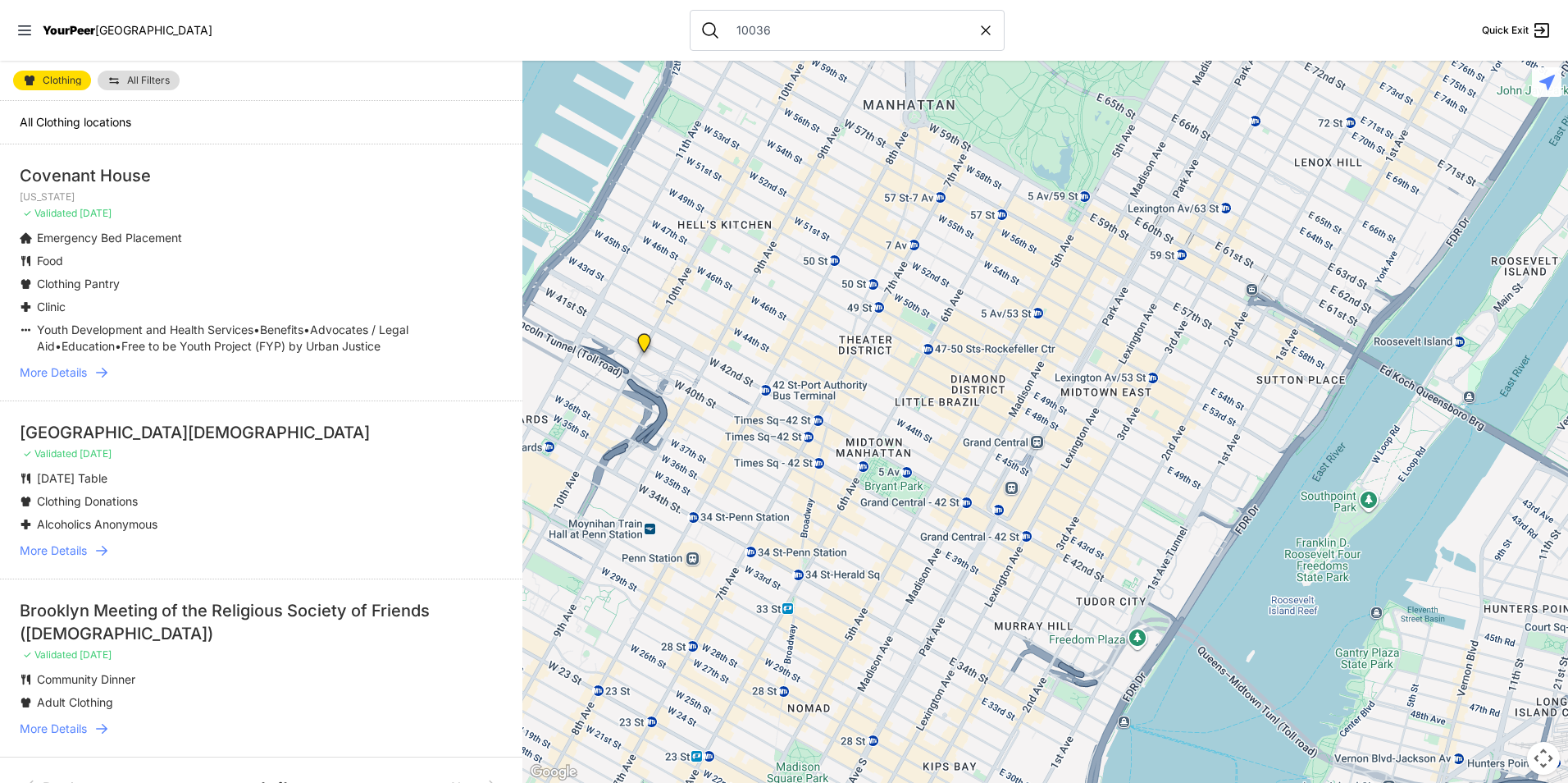
click at [644, 343] on img "New York" at bounding box center [643, 346] width 34 height 39
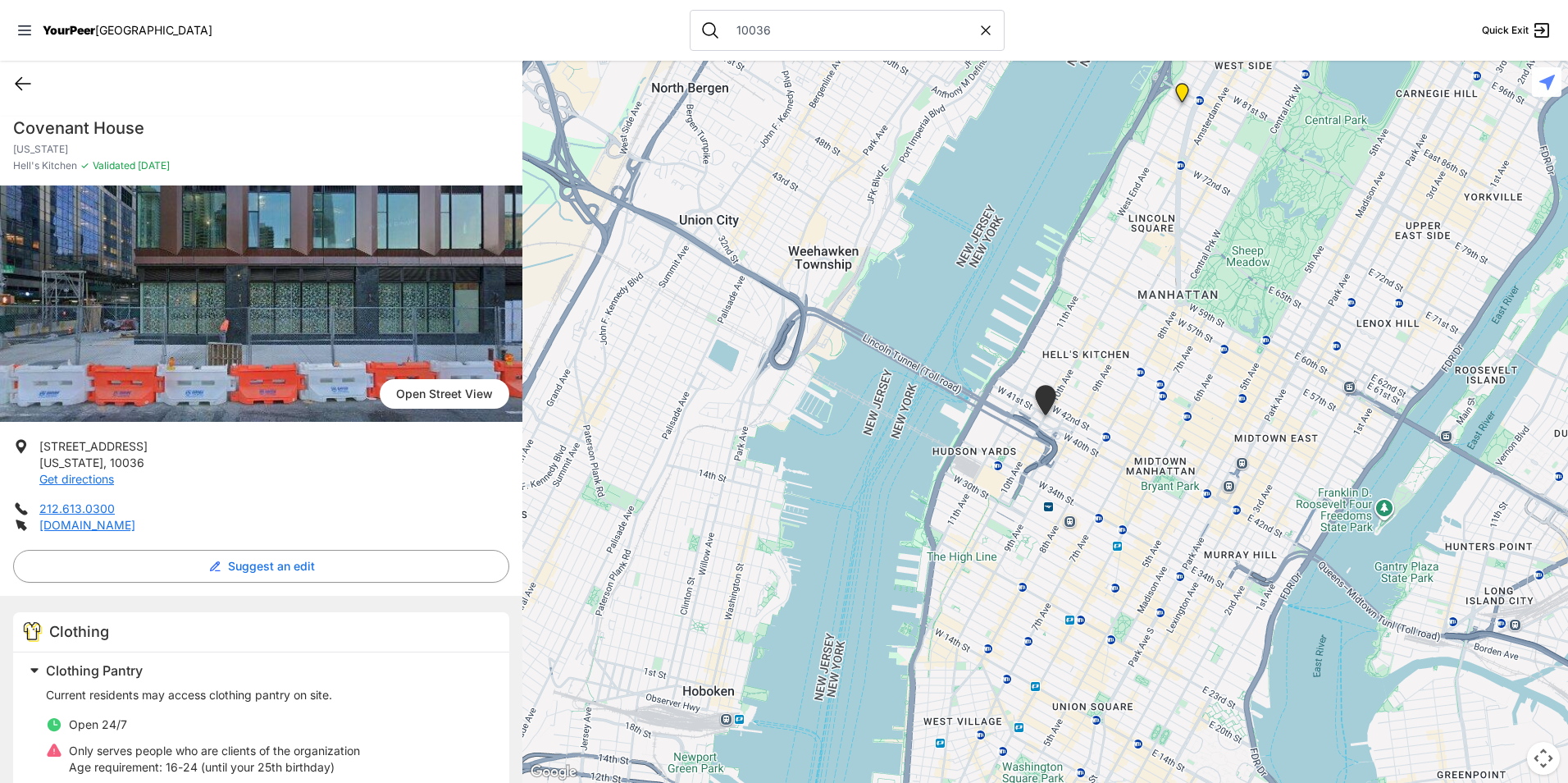
click at [21, 86] on icon at bounding box center [23, 84] width 19 height 19
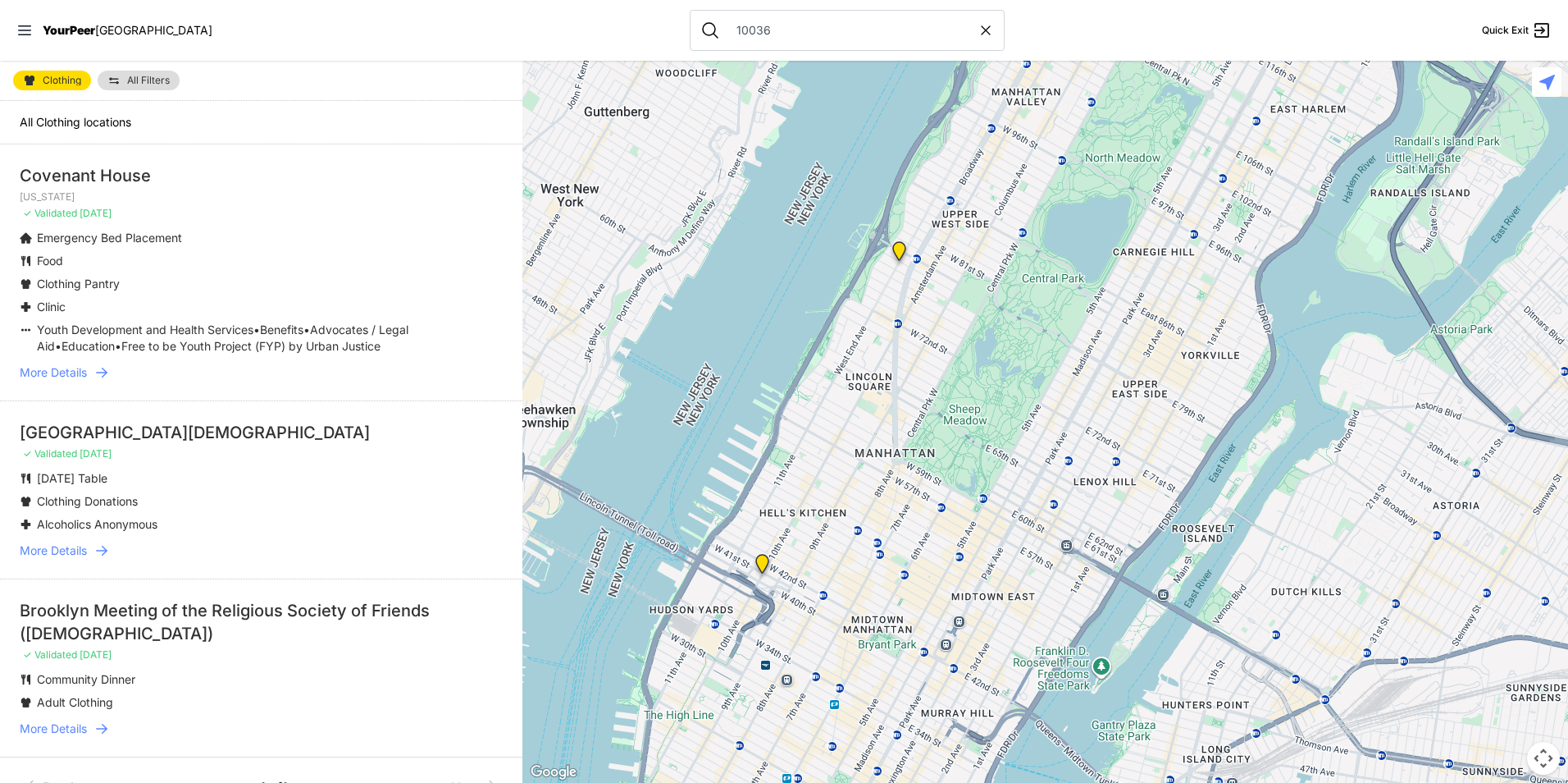
drag, startPoint x: 974, startPoint y: 622, endPoint x: 921, endPoint y: 459, distance: 171.4
click at [921, 460] on div at bounding box center [1045, 422] width 1046 height 722
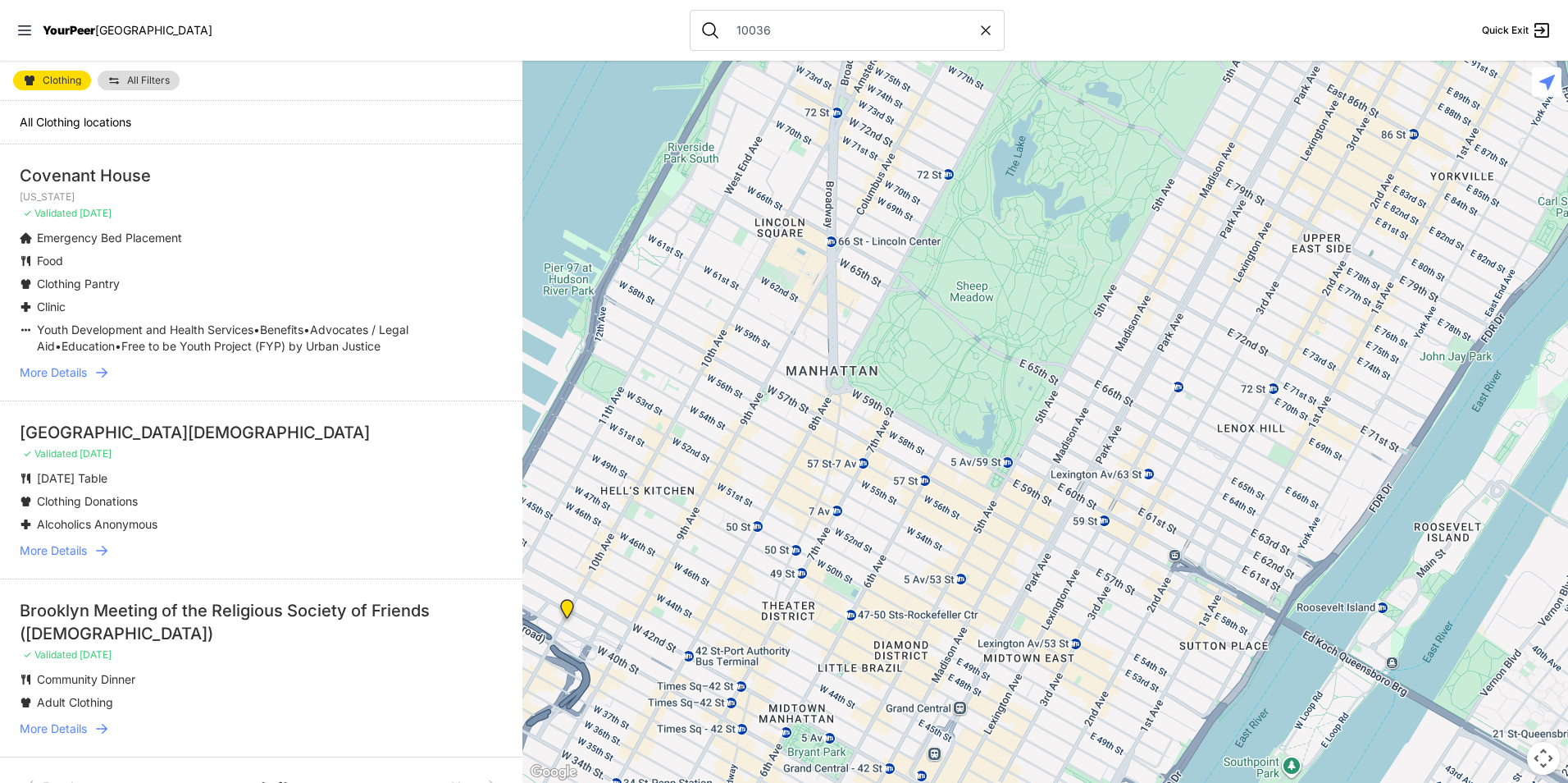
drag, startPoint x: 870, startPoint y: 533, endPoint x: 893, endPoint y: 397, distance: 137.9
click at [893, 397] on div at bounding box center [1045, 422] width 1046 height 722
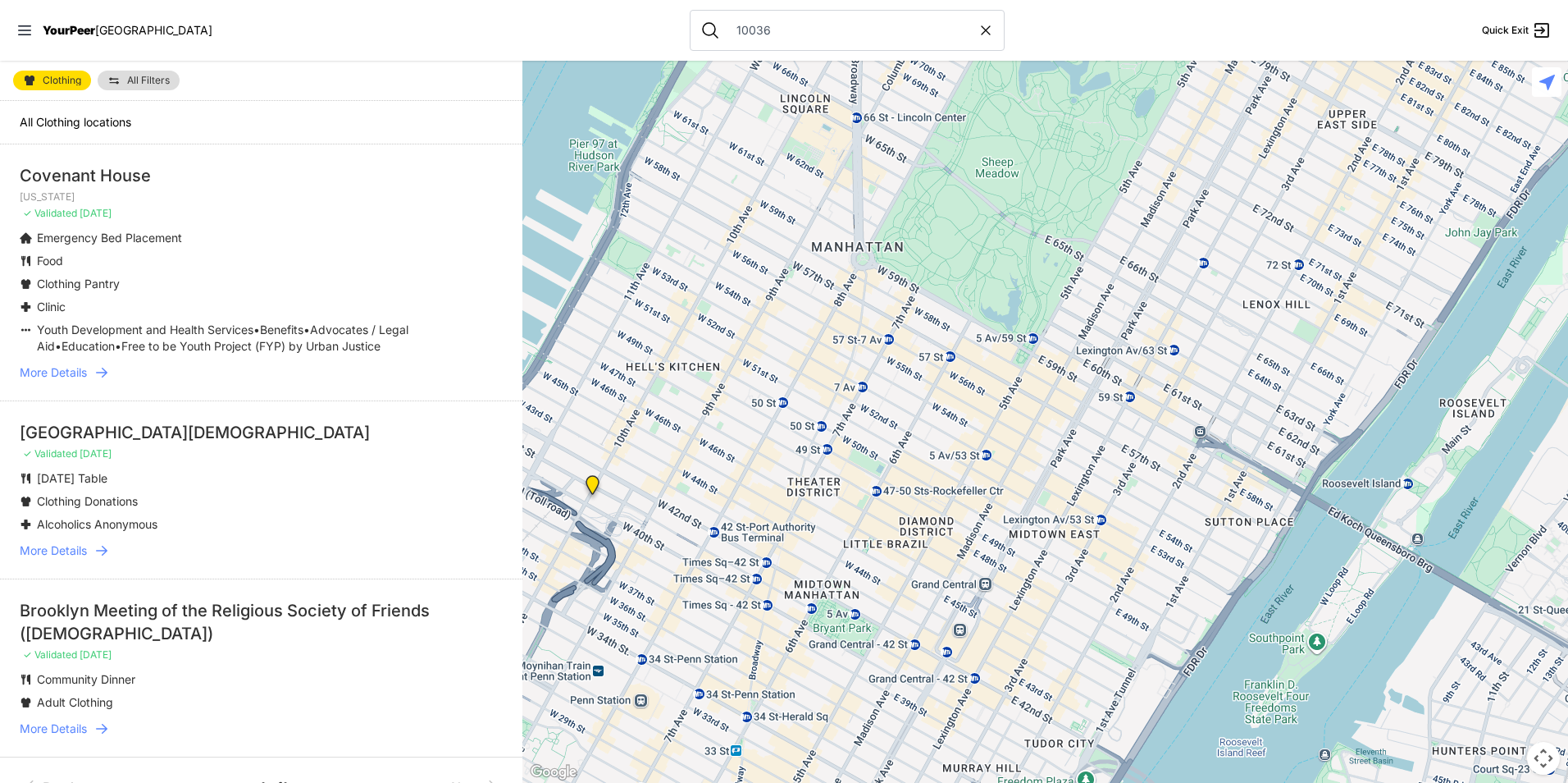
click at [585, 485] on img "New York" at bounding box center [592, 488] width 34 height 39
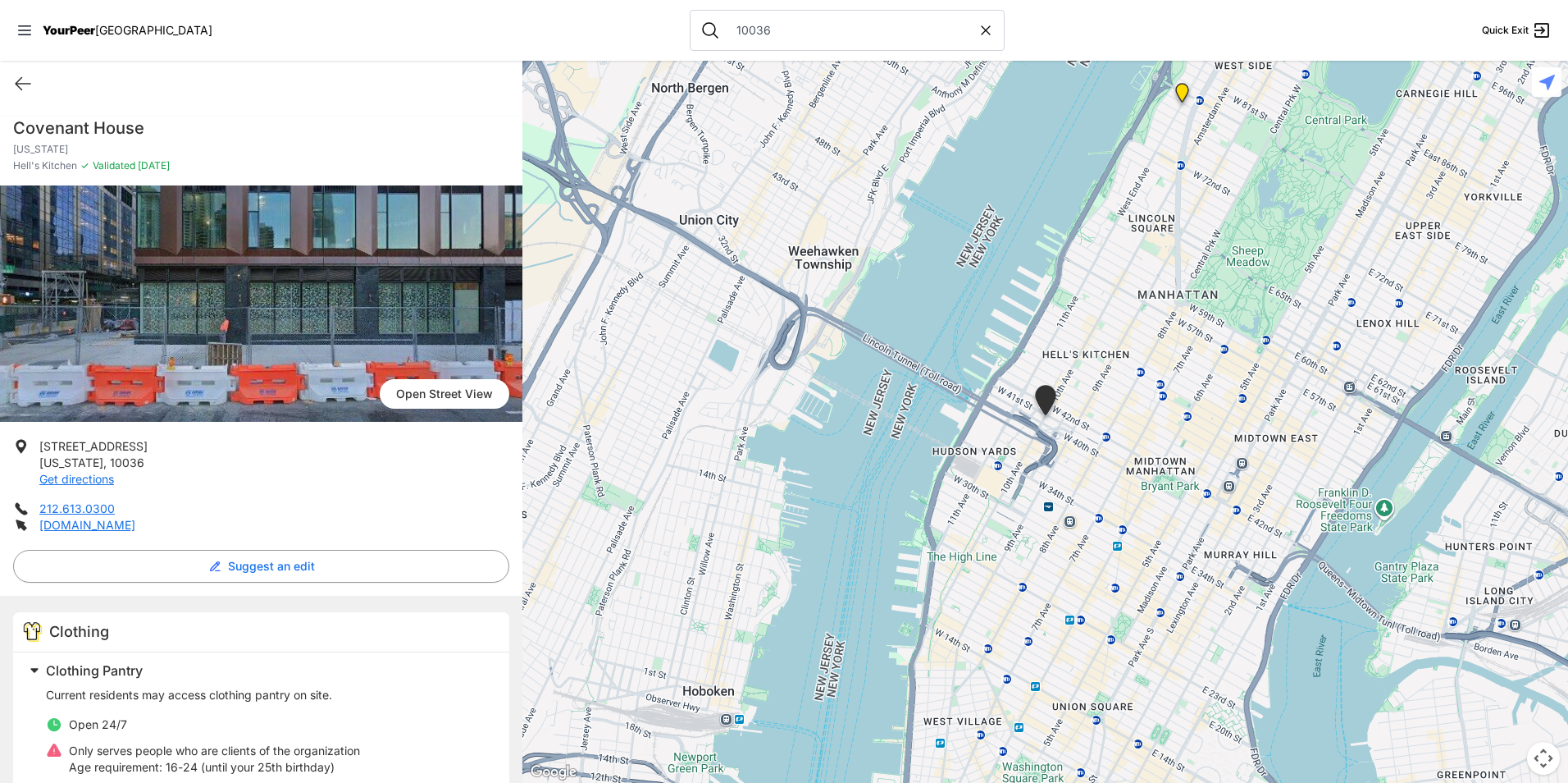
click at [12, 91] on div "Quick Exit" at bounding box center [261, 84] width 522 height 46
click at [31, 82] on icon at bounding box center [23, 84] width 19 height 19
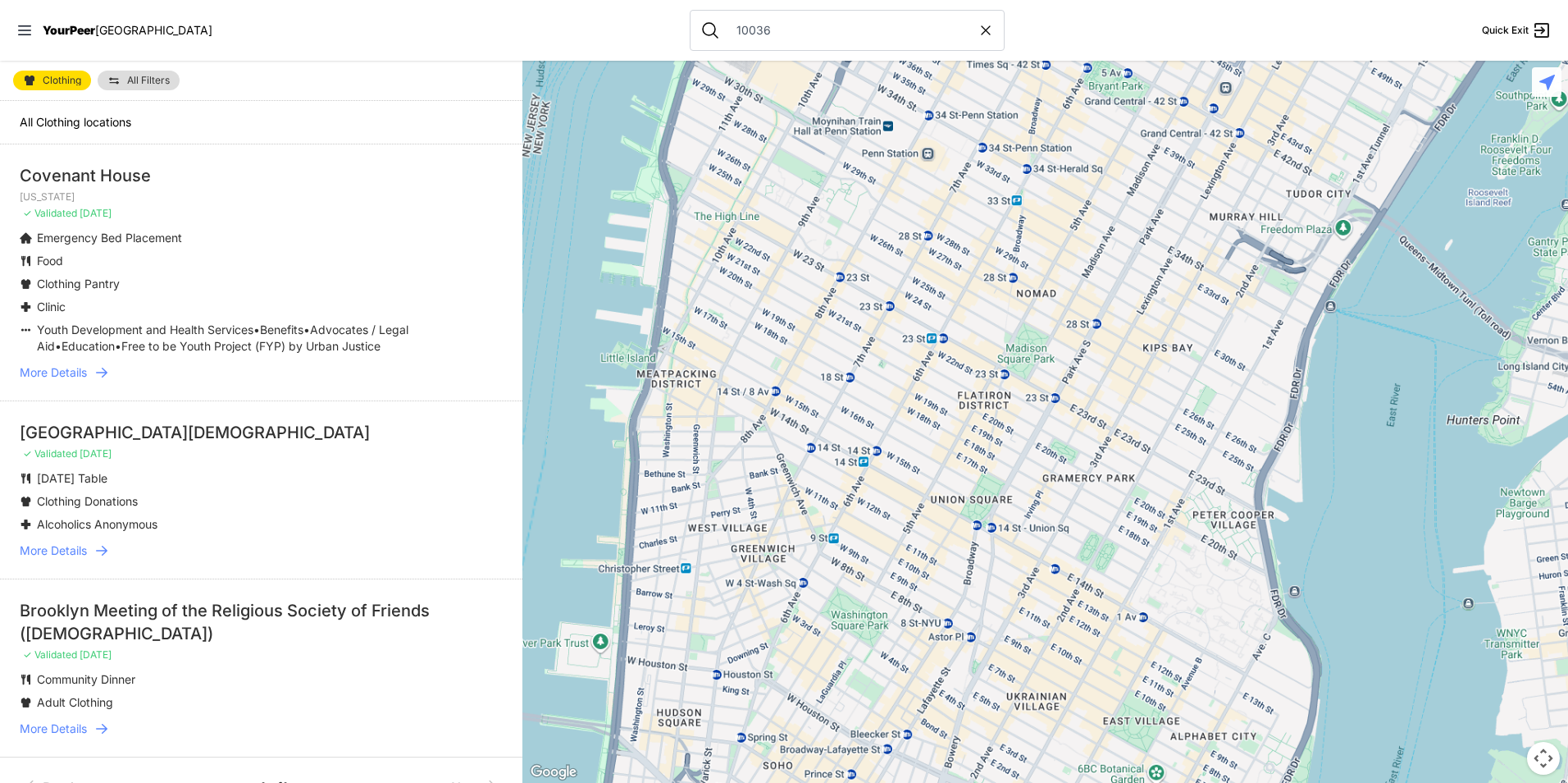
drag, startPoint x: 980, startPoint y: 490, endPoint x: 988, endPoint y: 717, distance: 227.1
click at [989, 713] on div at bounding box center [1045, 422] width 1046 height 722
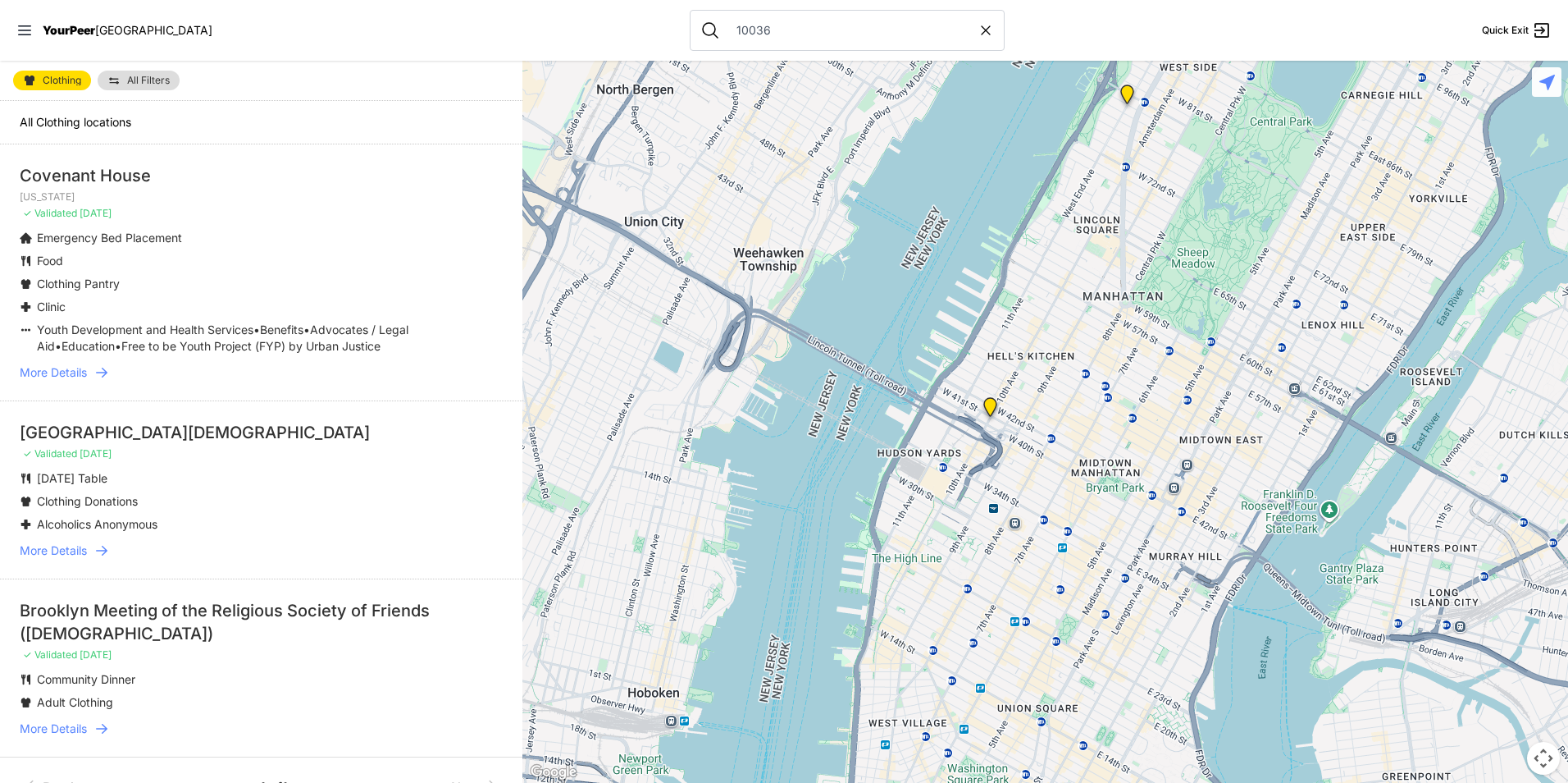
drag, startPoint x: 1081, startPoint y: 454, endPoint x: 982, endPoint y: 608, distance: 183.1
click at [982, 608] on div at bounding box center [1045, 422] width 1046 height 722
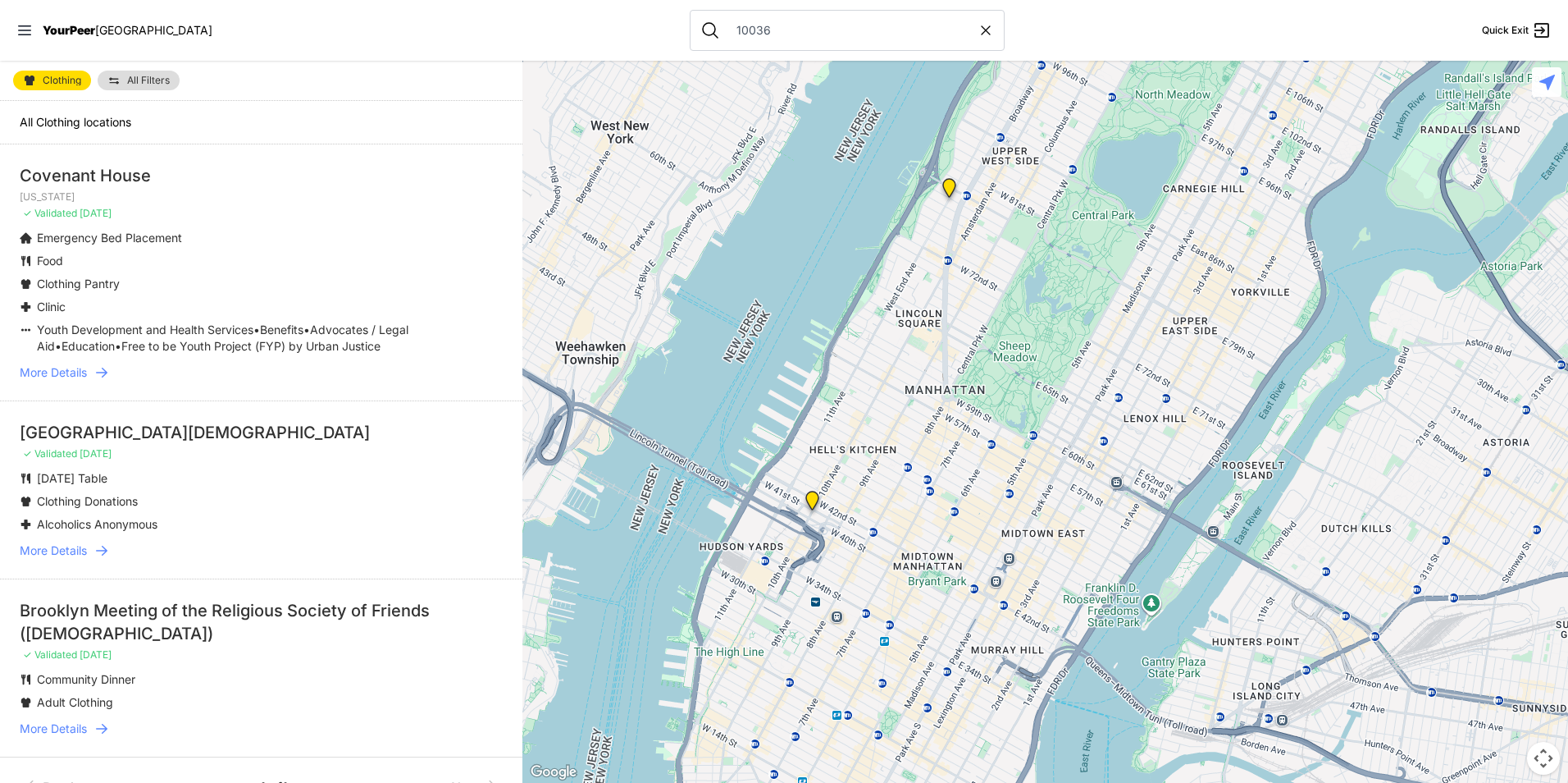
drag, startPoint x: 929, startPoint y: 622, endPoint x: 878, endPoint y: 514, distance: 119.4
click at [878, 514] on div at bounding box center [1045, 422] width 1046 height 722
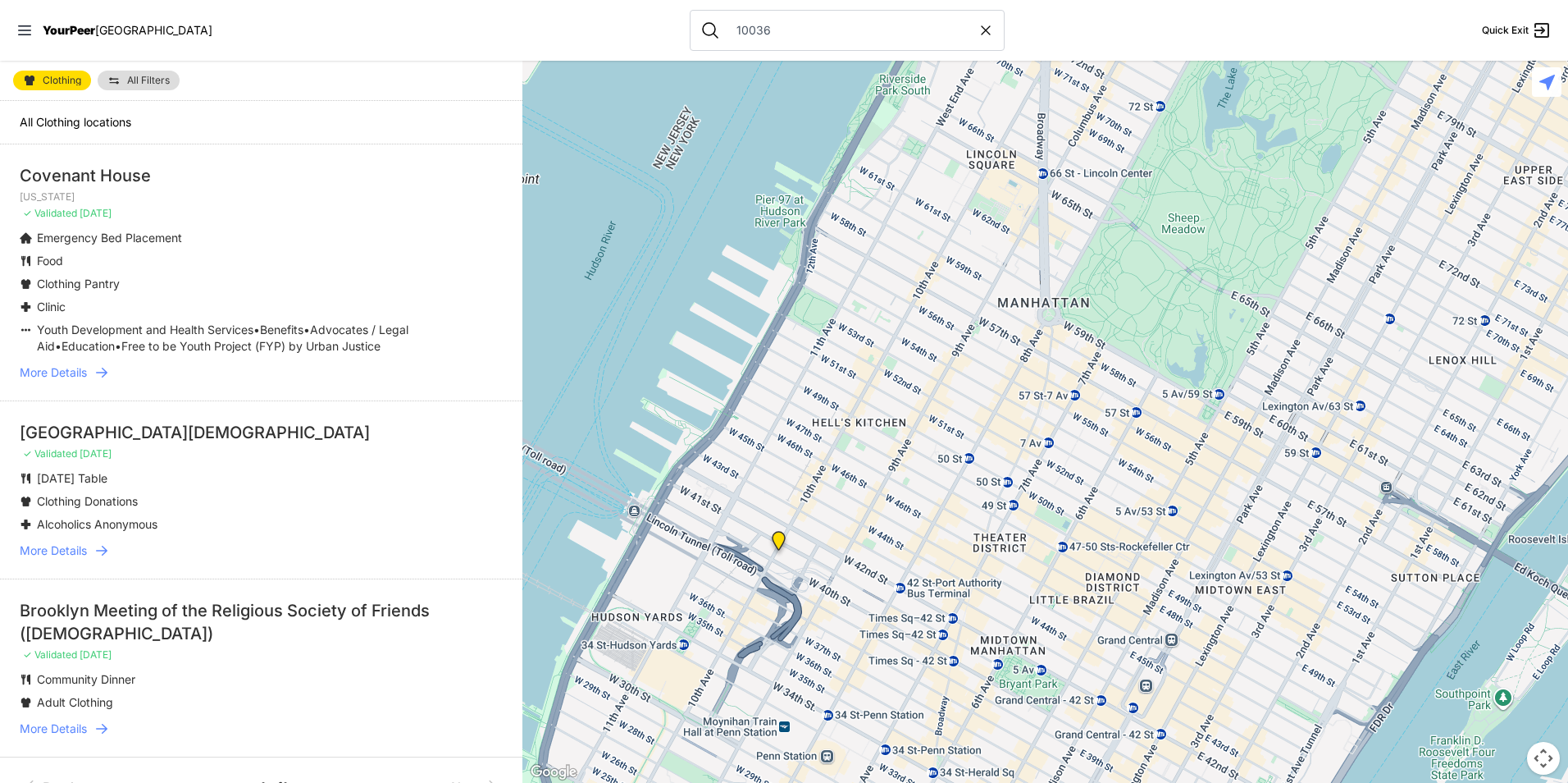
drag, startPoint x: 855, startPoint y: 512, endPoint x: 848, endPoint y: 600, distance: 88.3
click at [848, 600] on div at bounding box center [1045, 422] width 1046 height 722
